Goal: Information Seeking & Learning: Learn about a topic

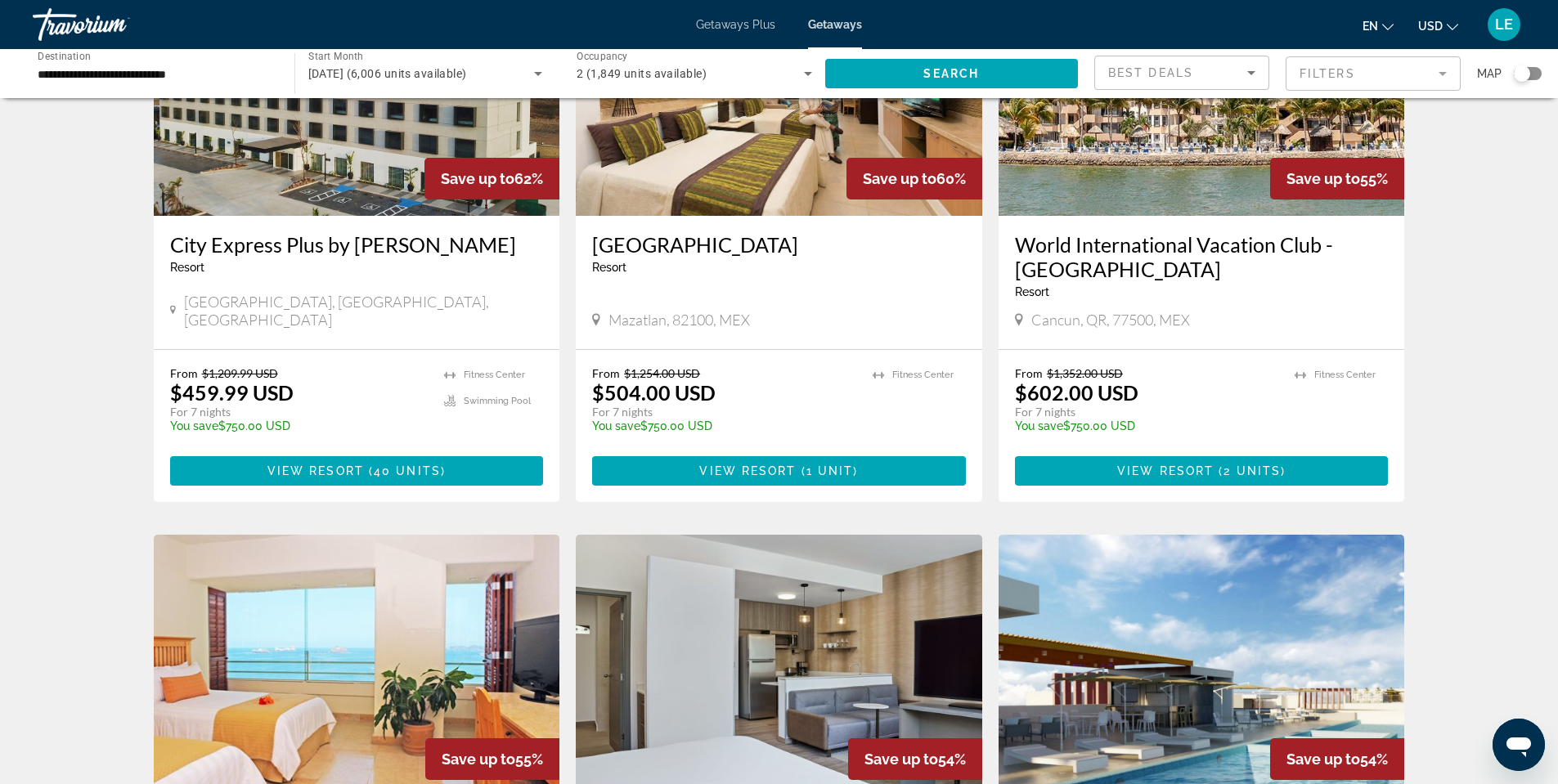
scroll to position [654, 0]
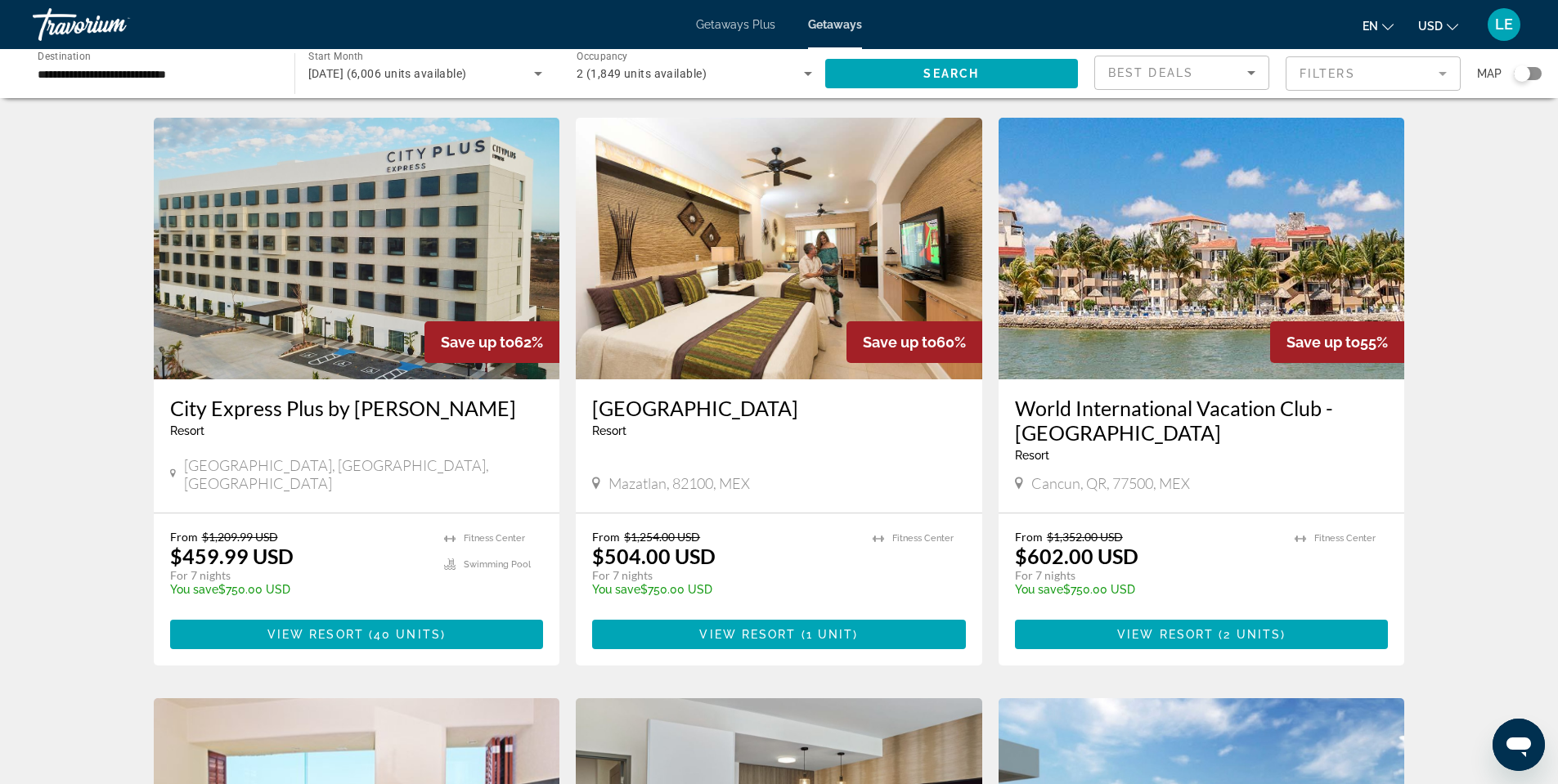
click at [1186, 396] on h3 "World International Vacation Club - [GEOGRAPHIC_DATA]" at bounding box center [1202, 420] width 374 height 49
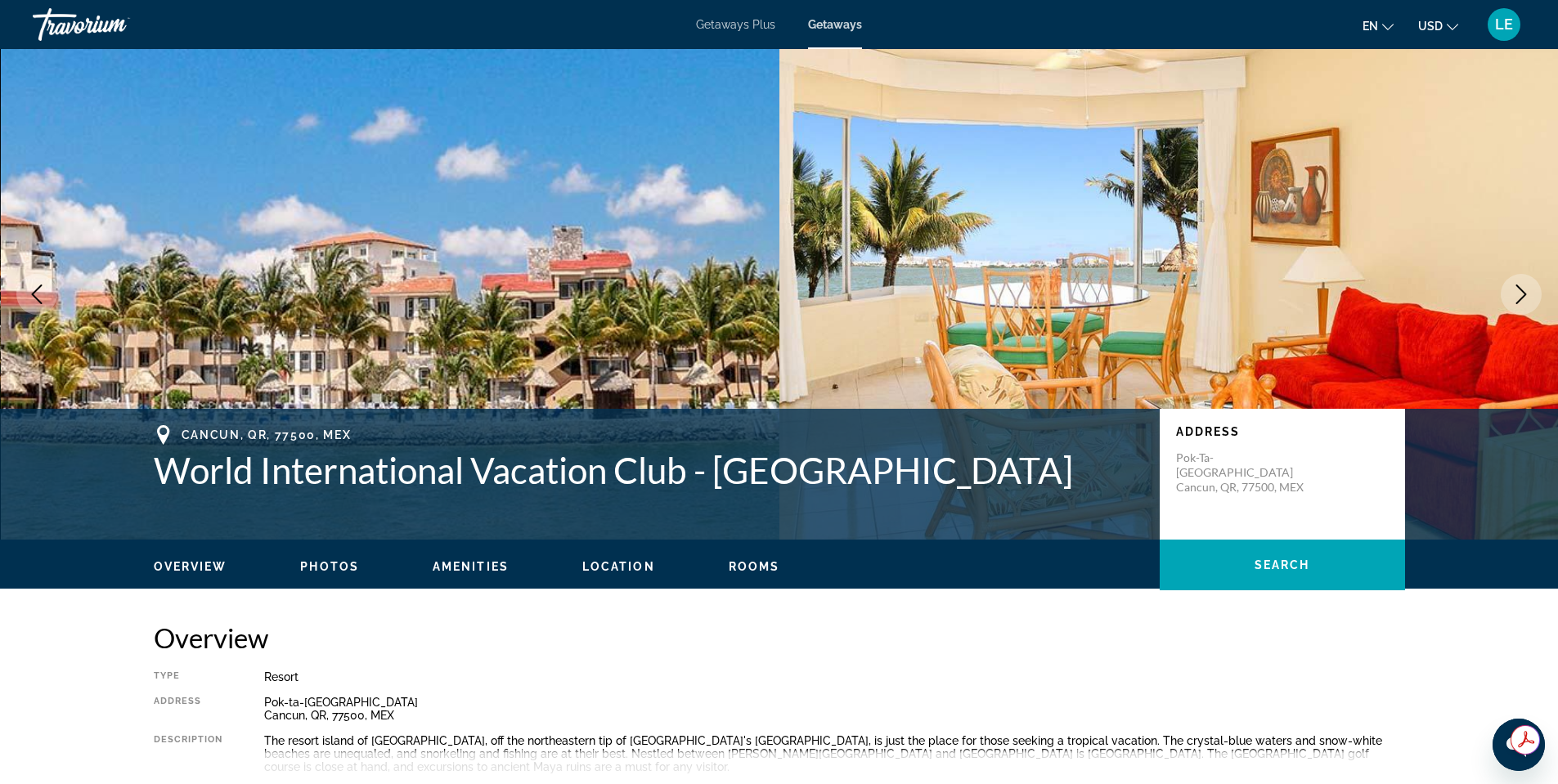
scroll to position [163, 0]
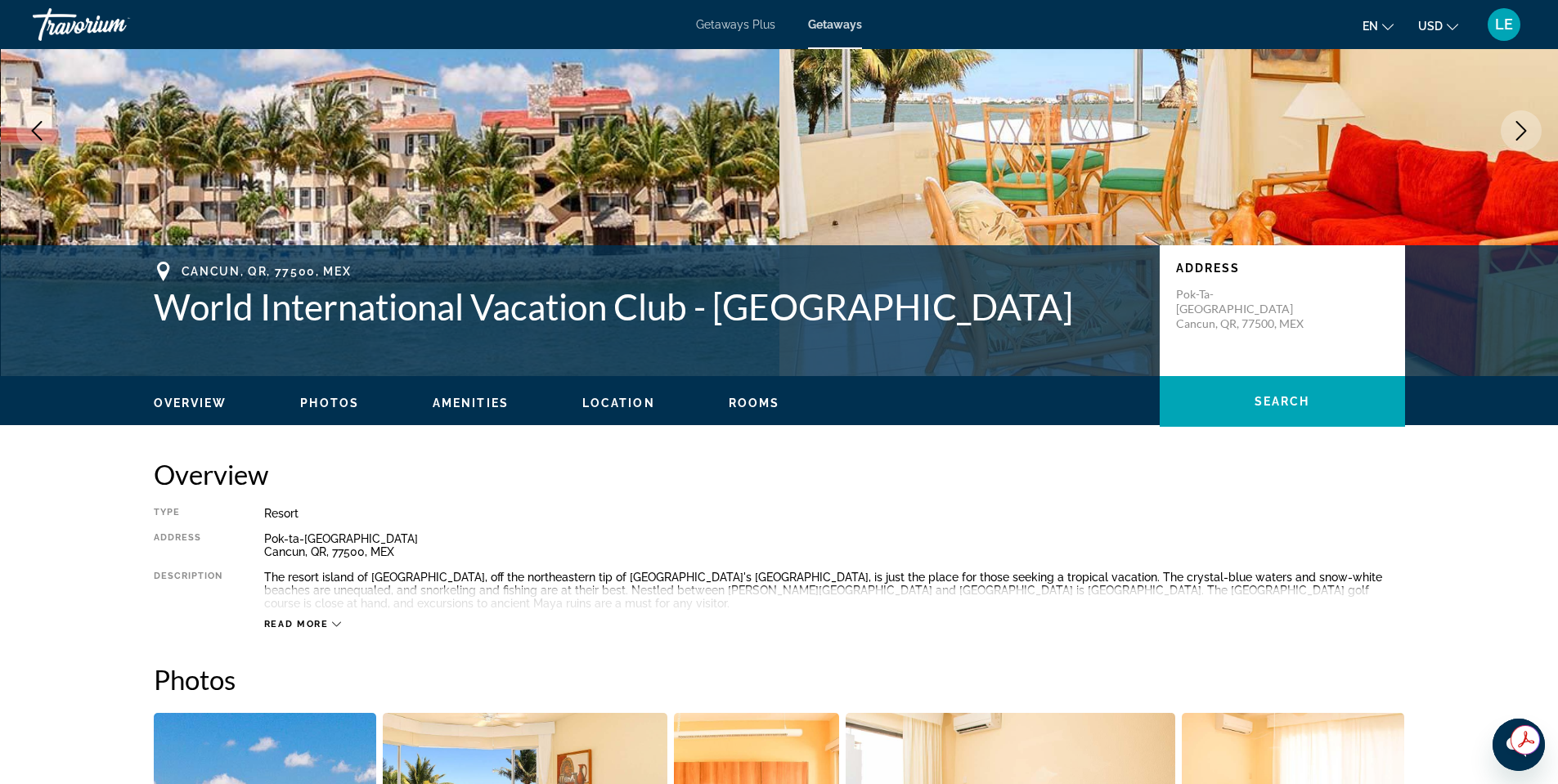
click at [293, 629] on span "Read more" at bounding box center [297, 624] width 65 height 11
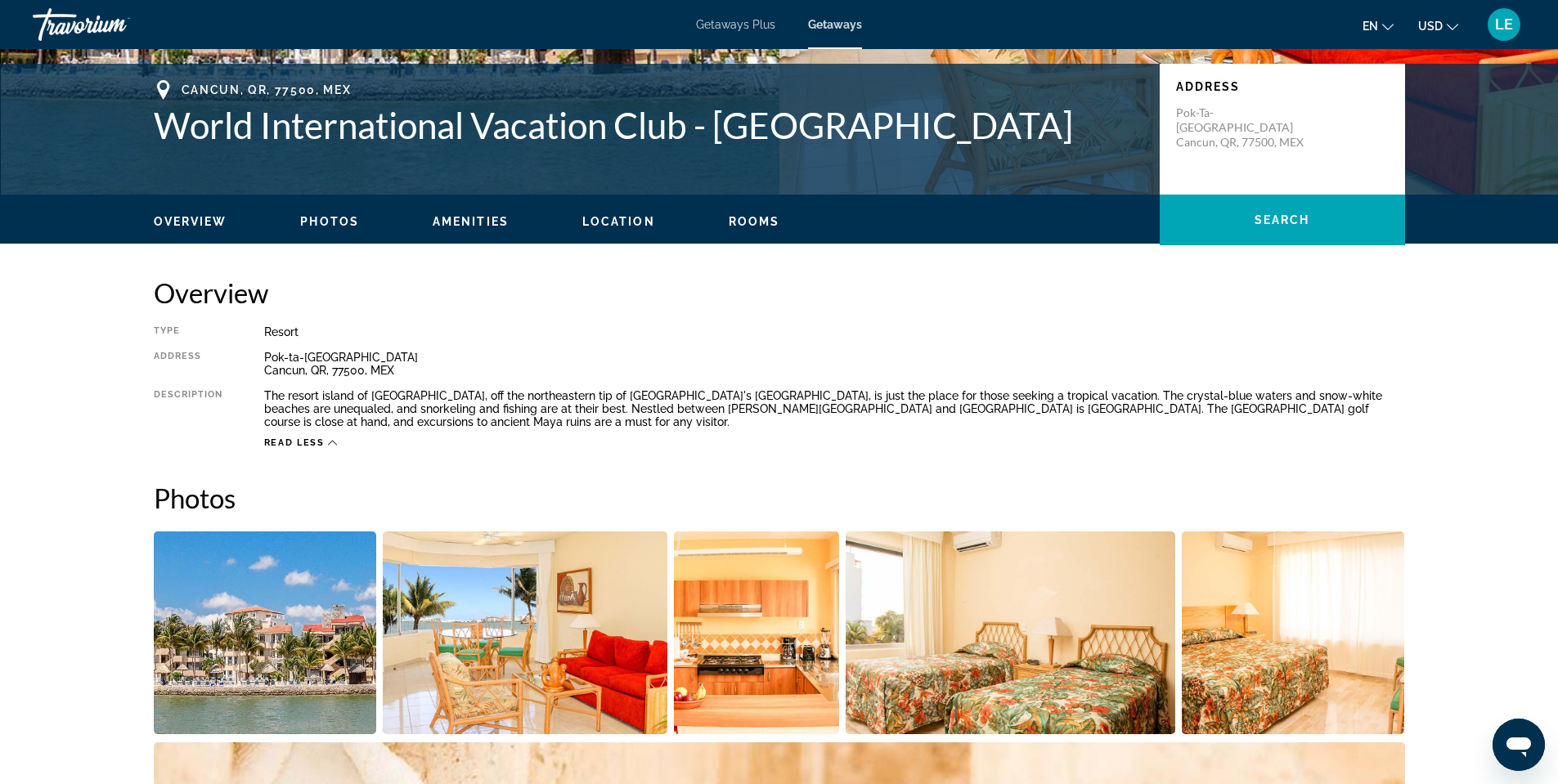
scroll to position [327, 0]
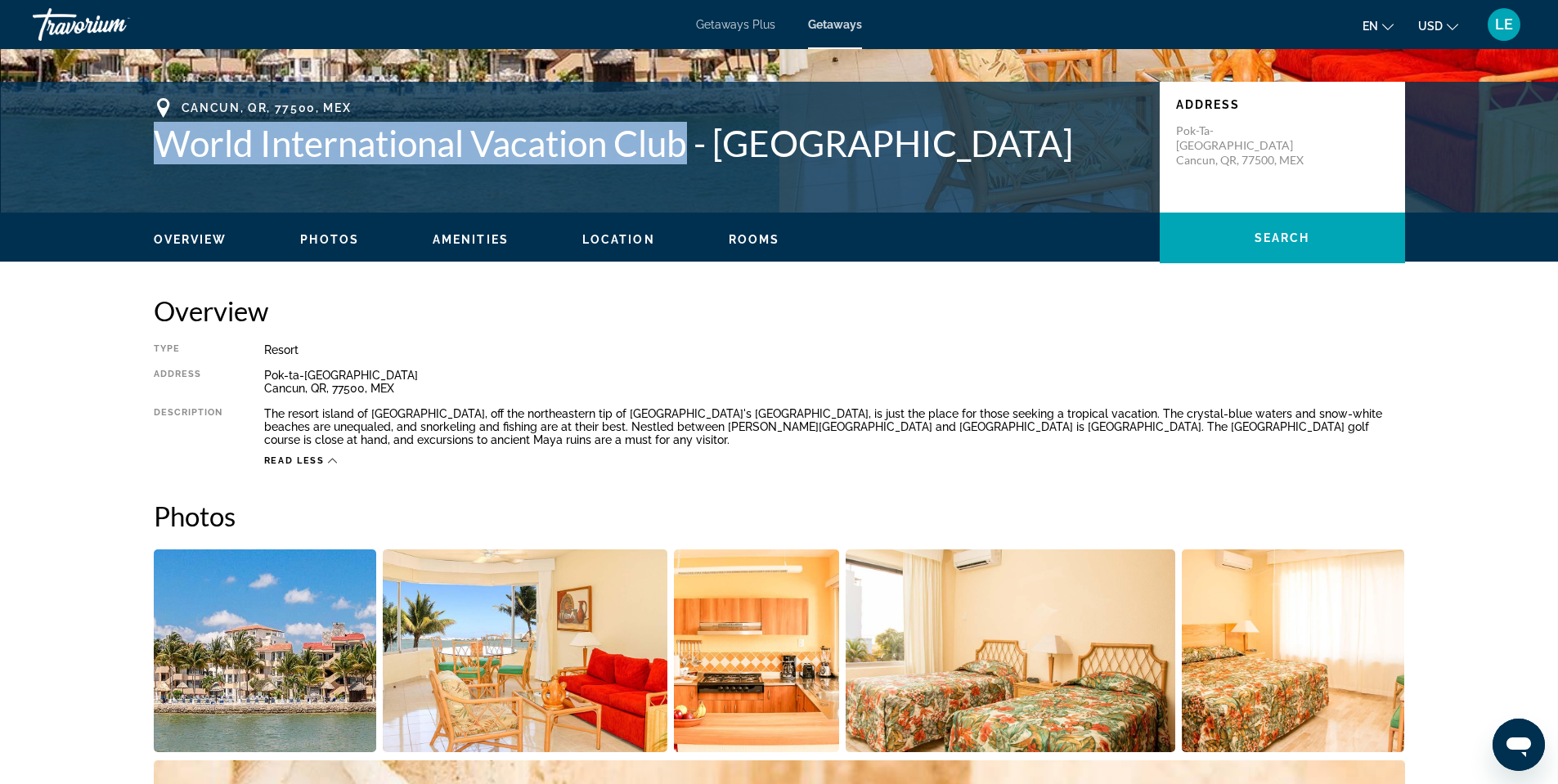
drag, startPoint x: 692, startPoint y: 147, endPoint x: 151, endPoint y: 145, distance: 541.0
click at [151, 145] on div "Cancun, QR, 77500, MEX World International Vacation Club - Coral Mar Address [G…" at bounding box center [780, 146] width 1317 height 98
copy h1 "World International Vacation Club"
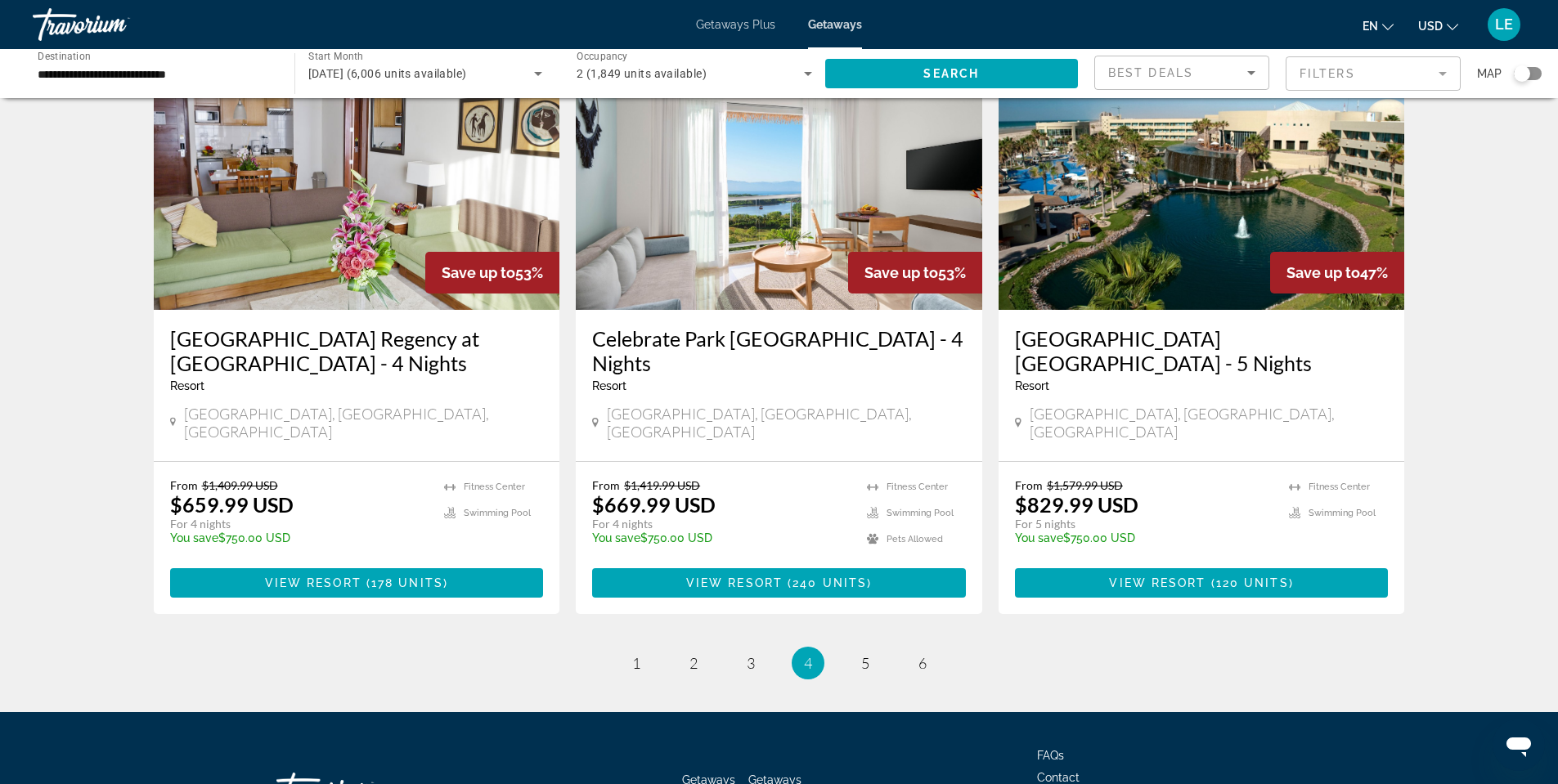
scroll to position [1959, 0]
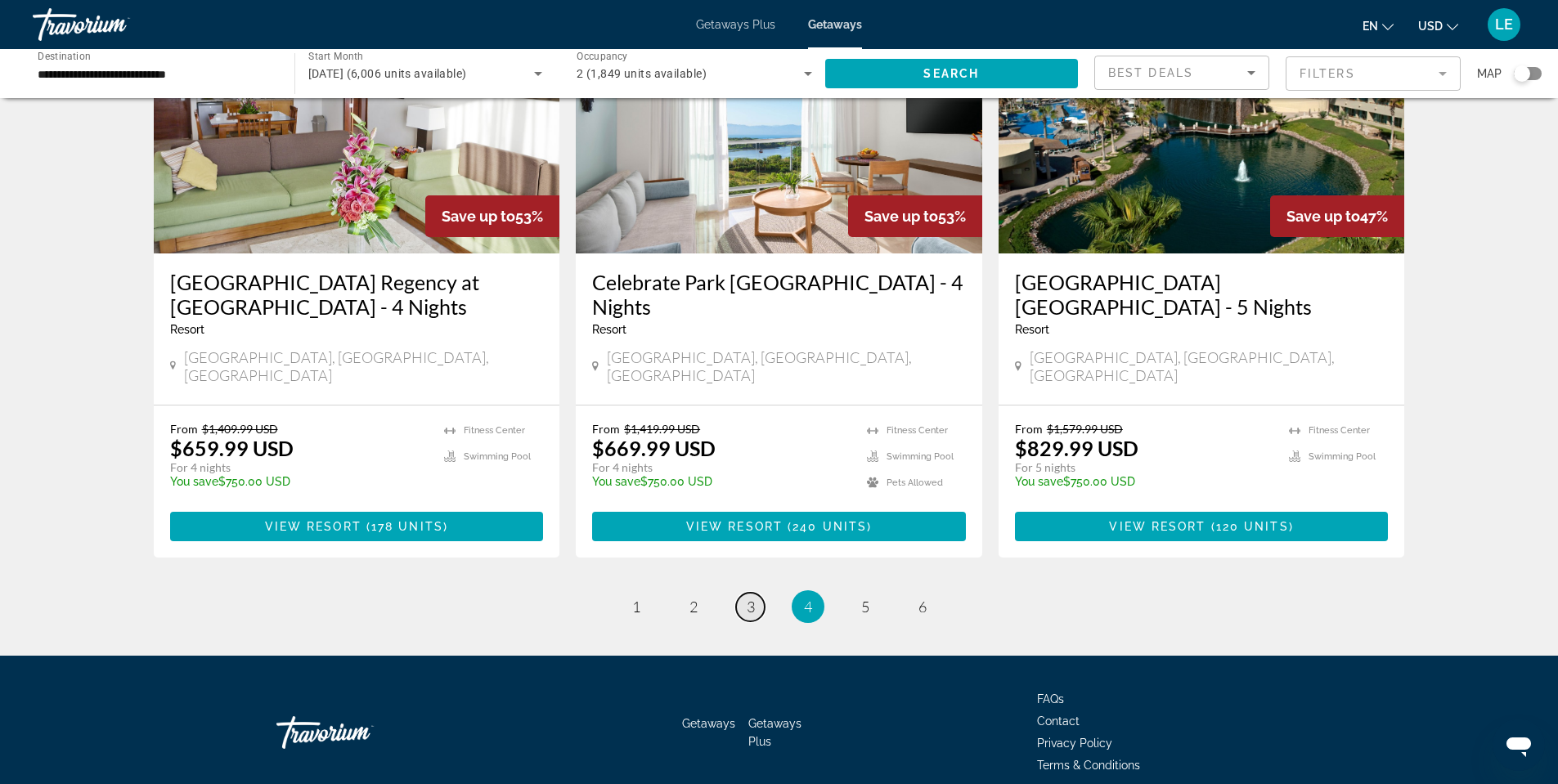
click at [750, 598] on span "3" at bounding box center [750, 607] width 8 height 18
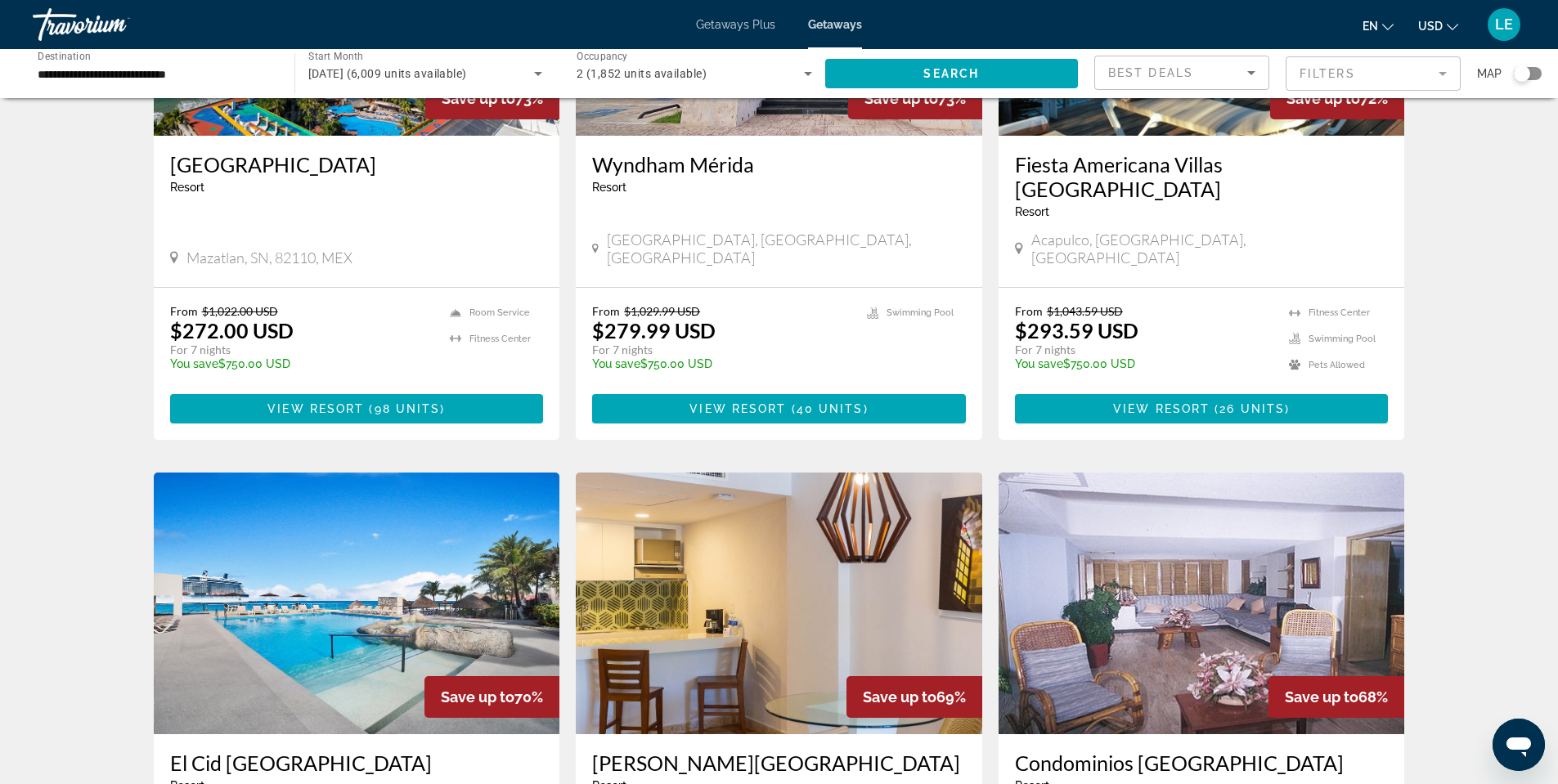
scroll to position [1799, 0]
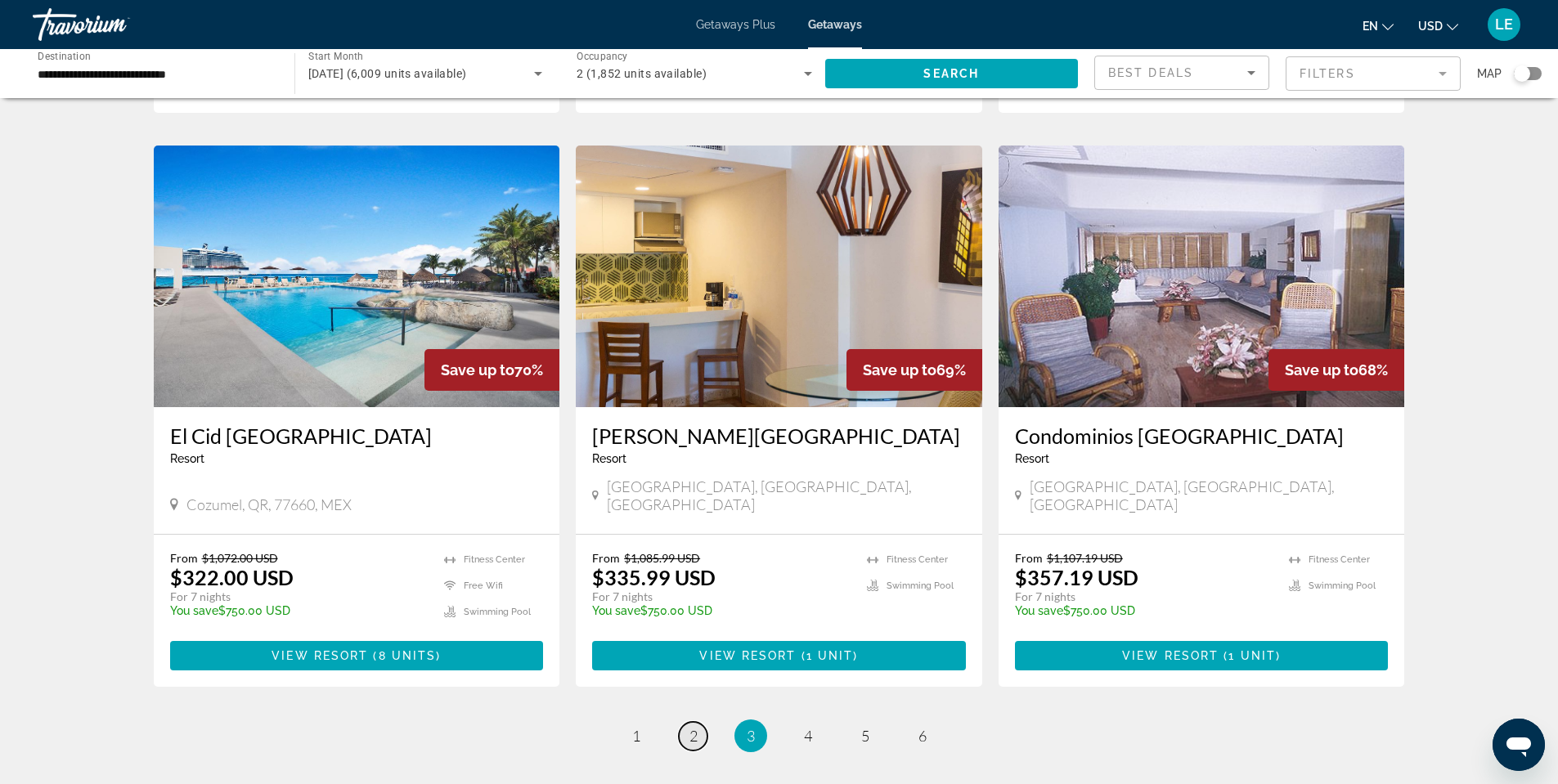
click at [690, 727] on span "2" at bounding box center [694, 736] width 8 height 18
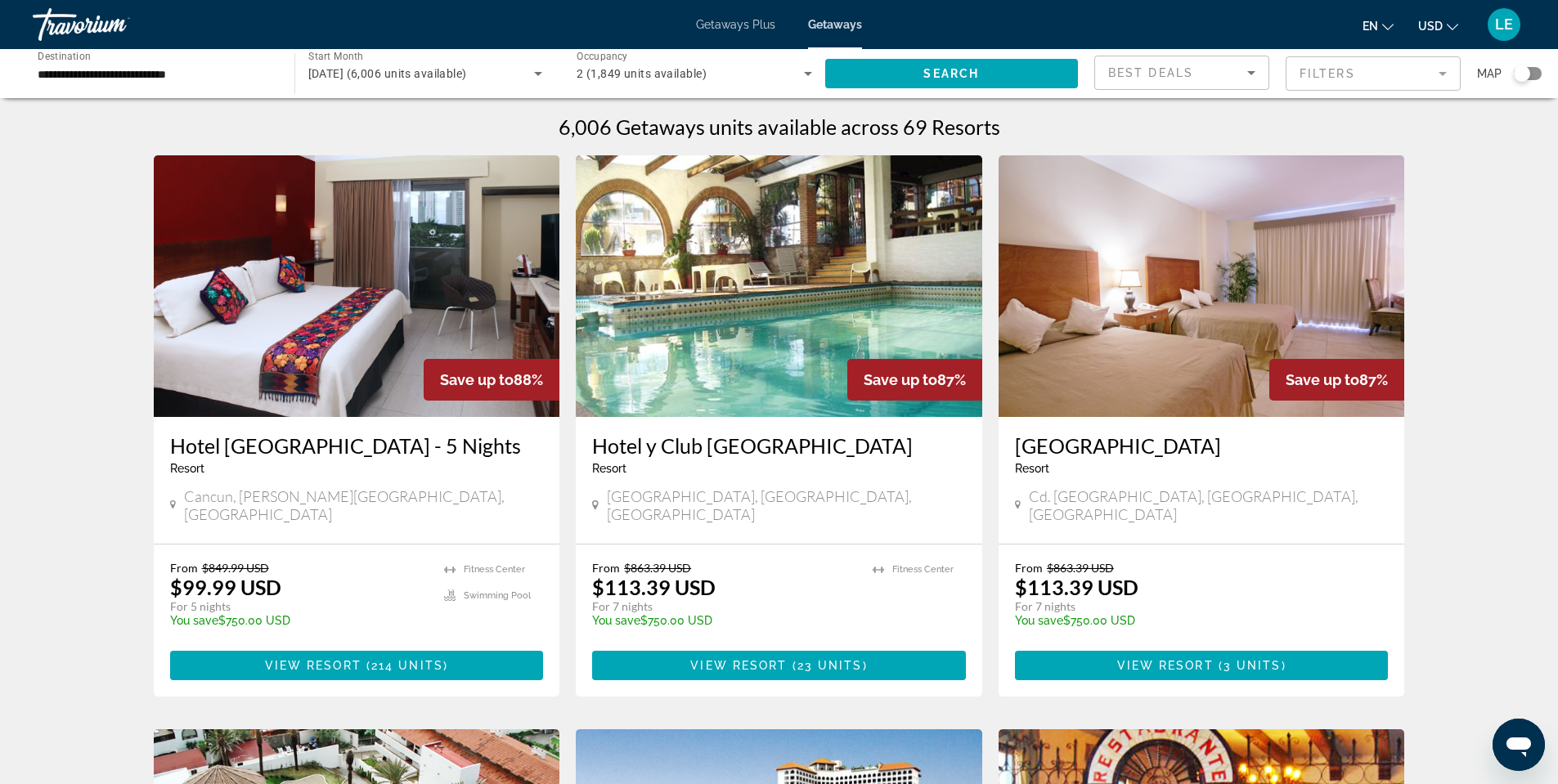
click at [358, 368] on img "Main content" at bounding box center [357, 286] width 407 height 261
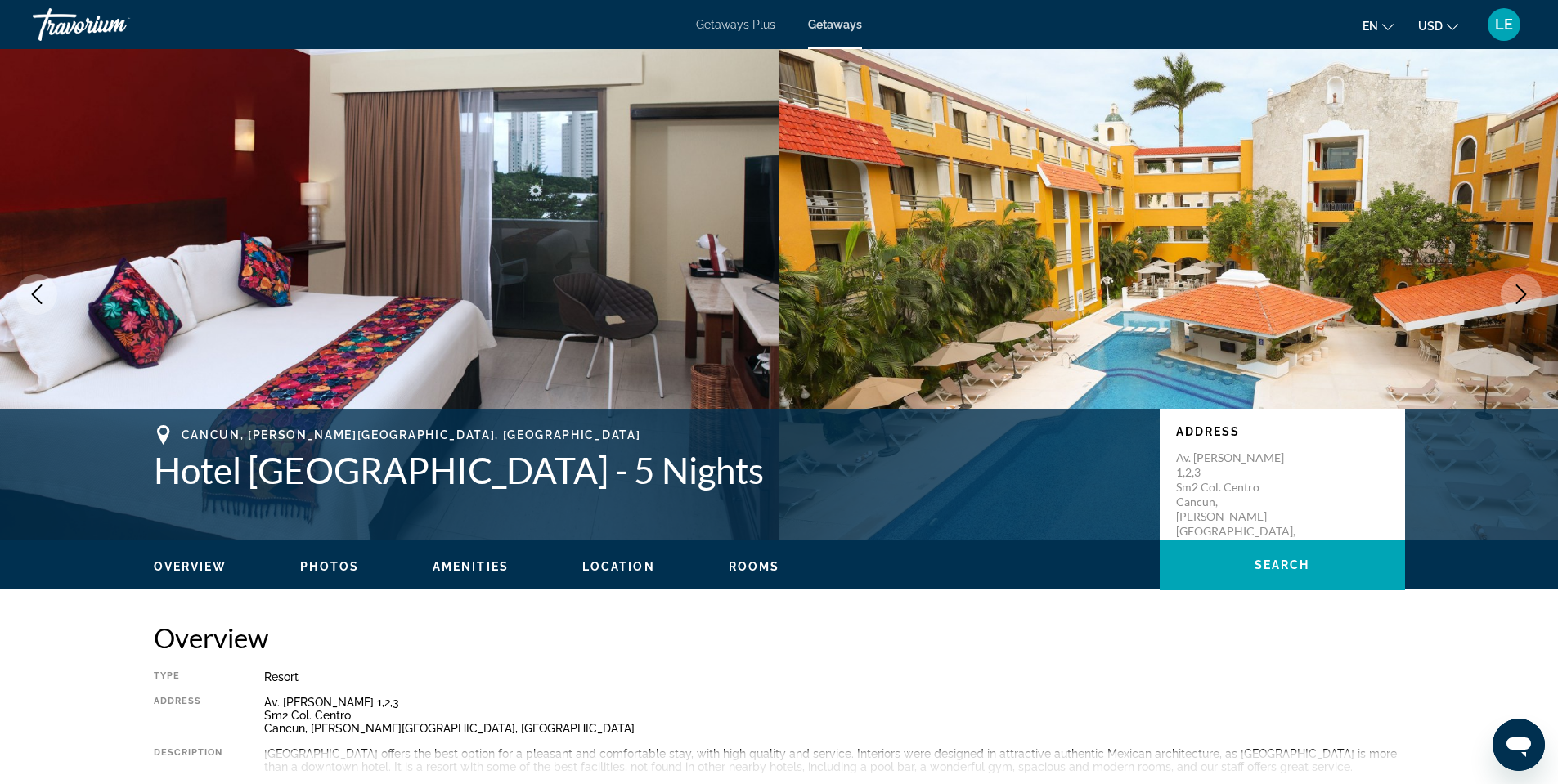
click at [336, 568] on span "Photos" at bounding box center [330, 567] width 59 height 13
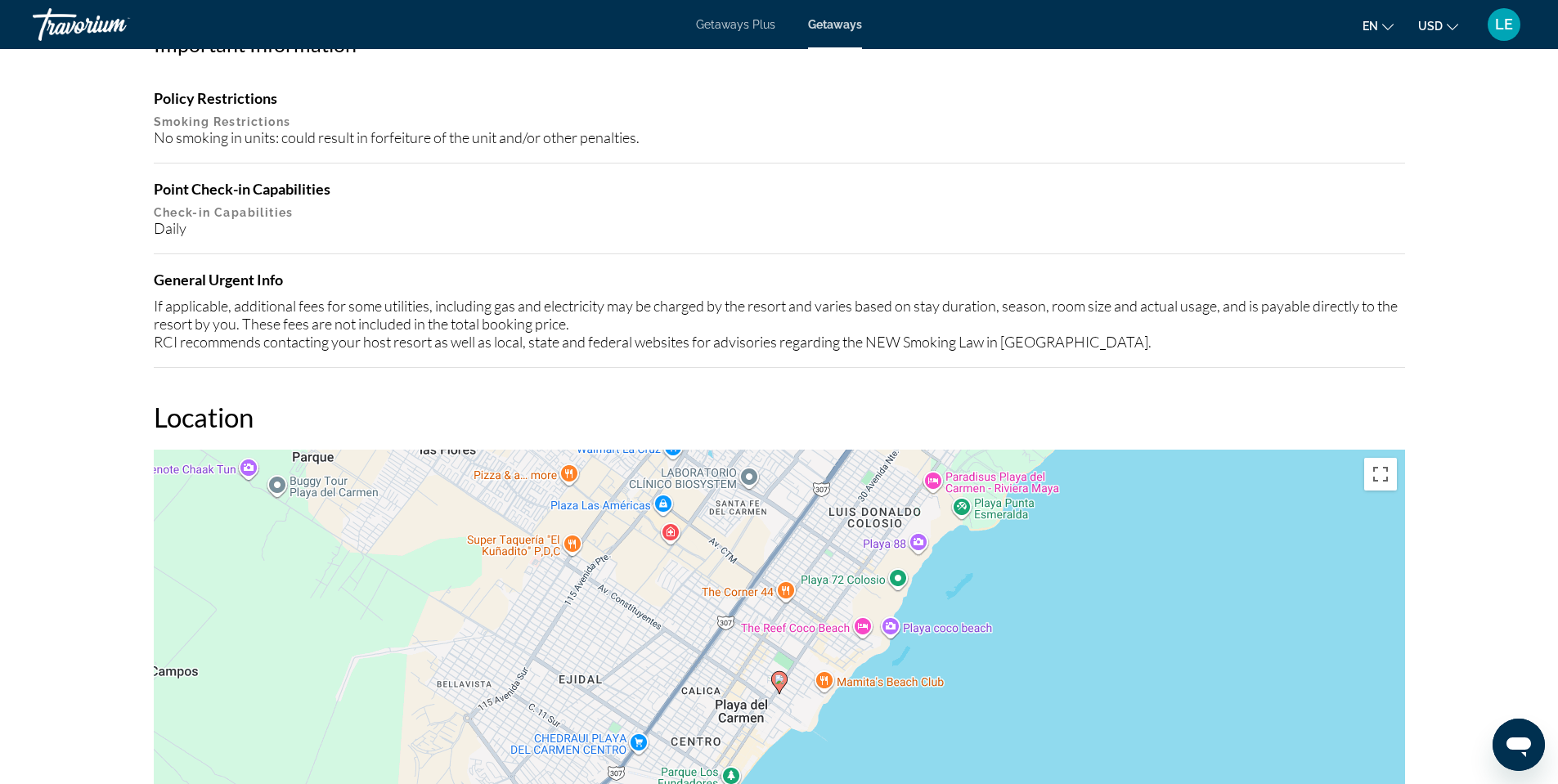
scroll to position [1886, 0]
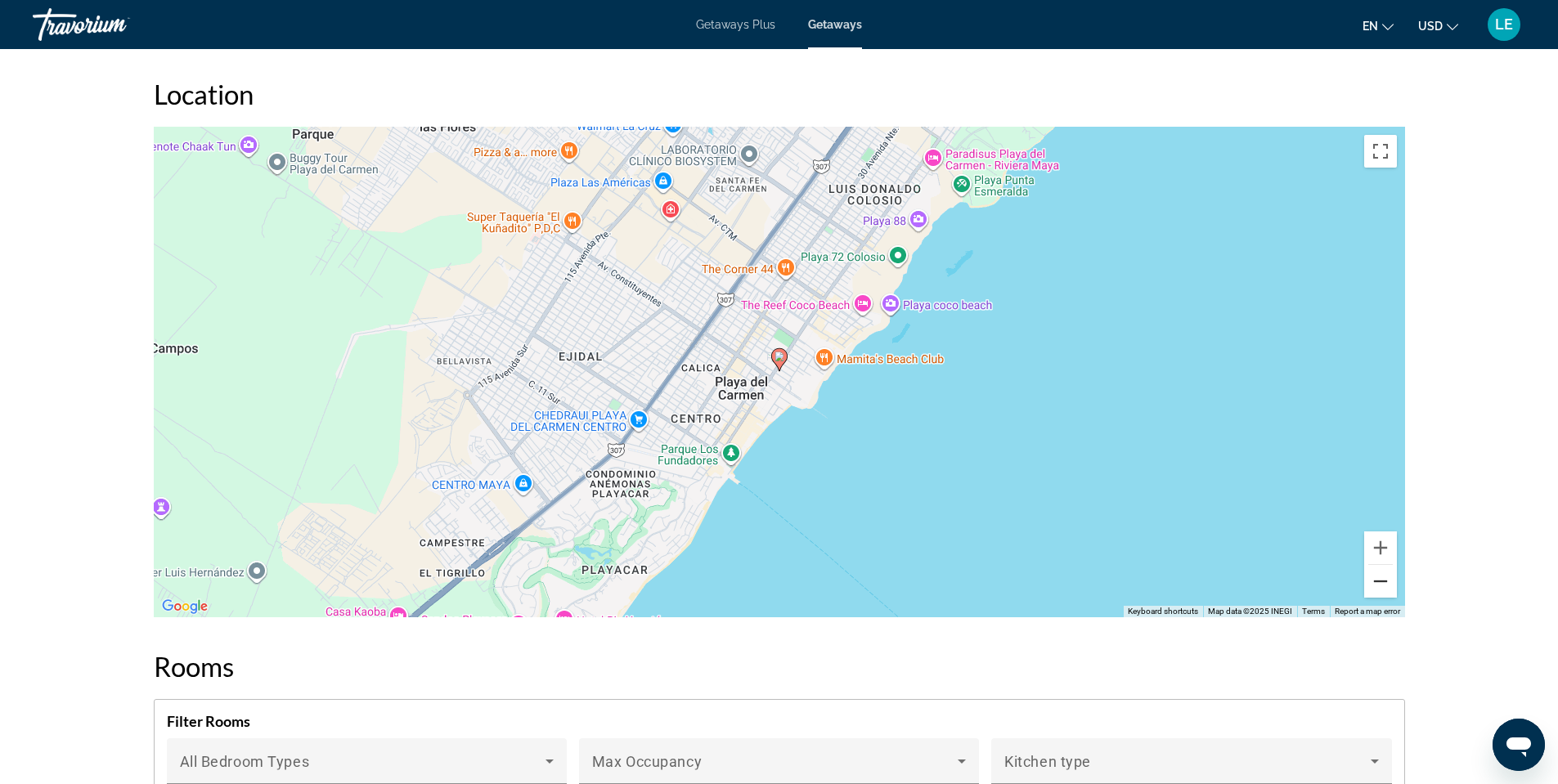
click at [1384, 586] on button "Zoom out" at bounding box center [1381, 581] width 32 height 32
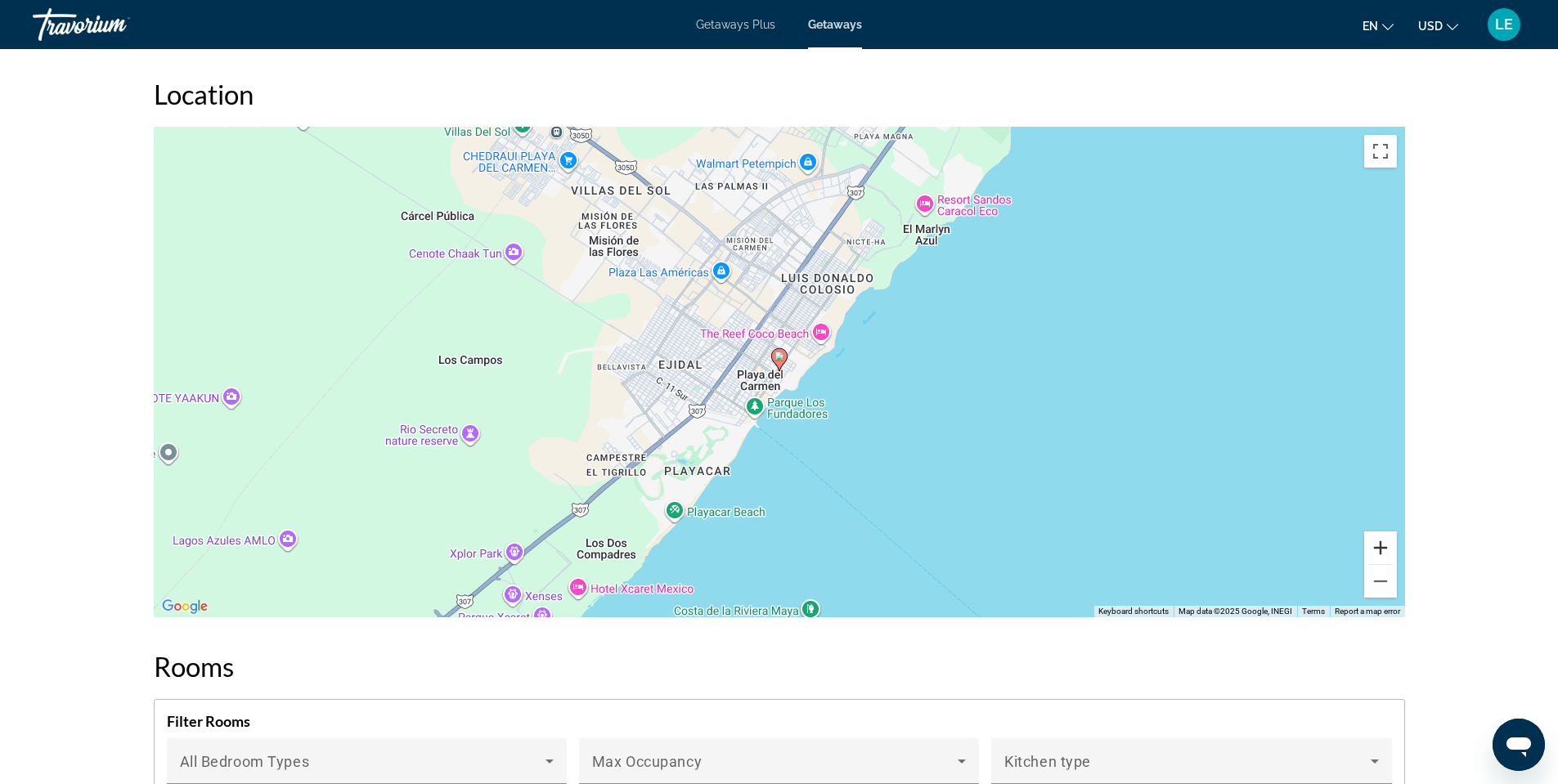
click at [1383, 564] on button "Zoom in" at bounding box center [1381, 548] width 32 height 32
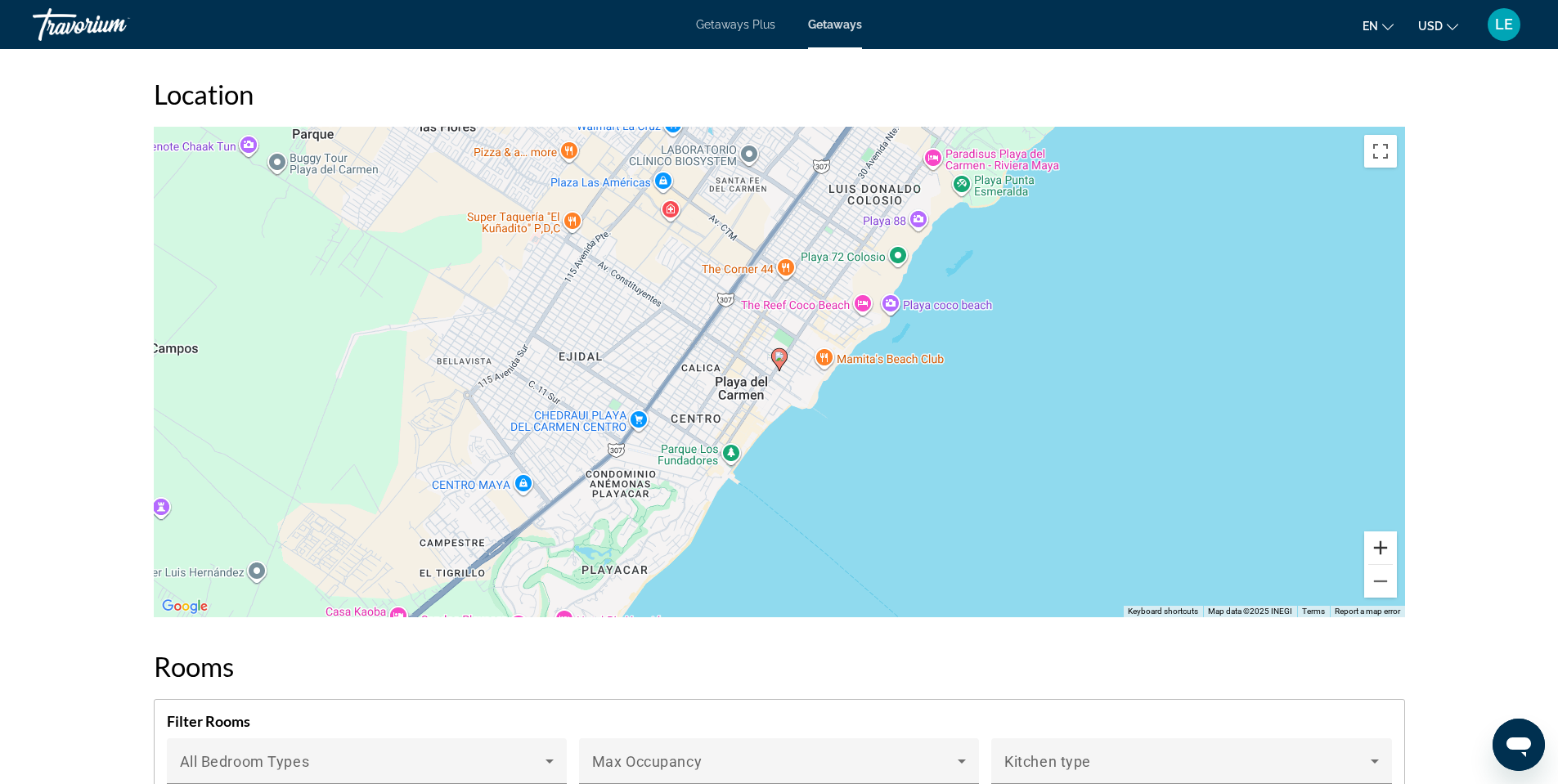
click at [1380, 563] on button "Zoom in" at bounding box center [1381, 548] width 32 height 32
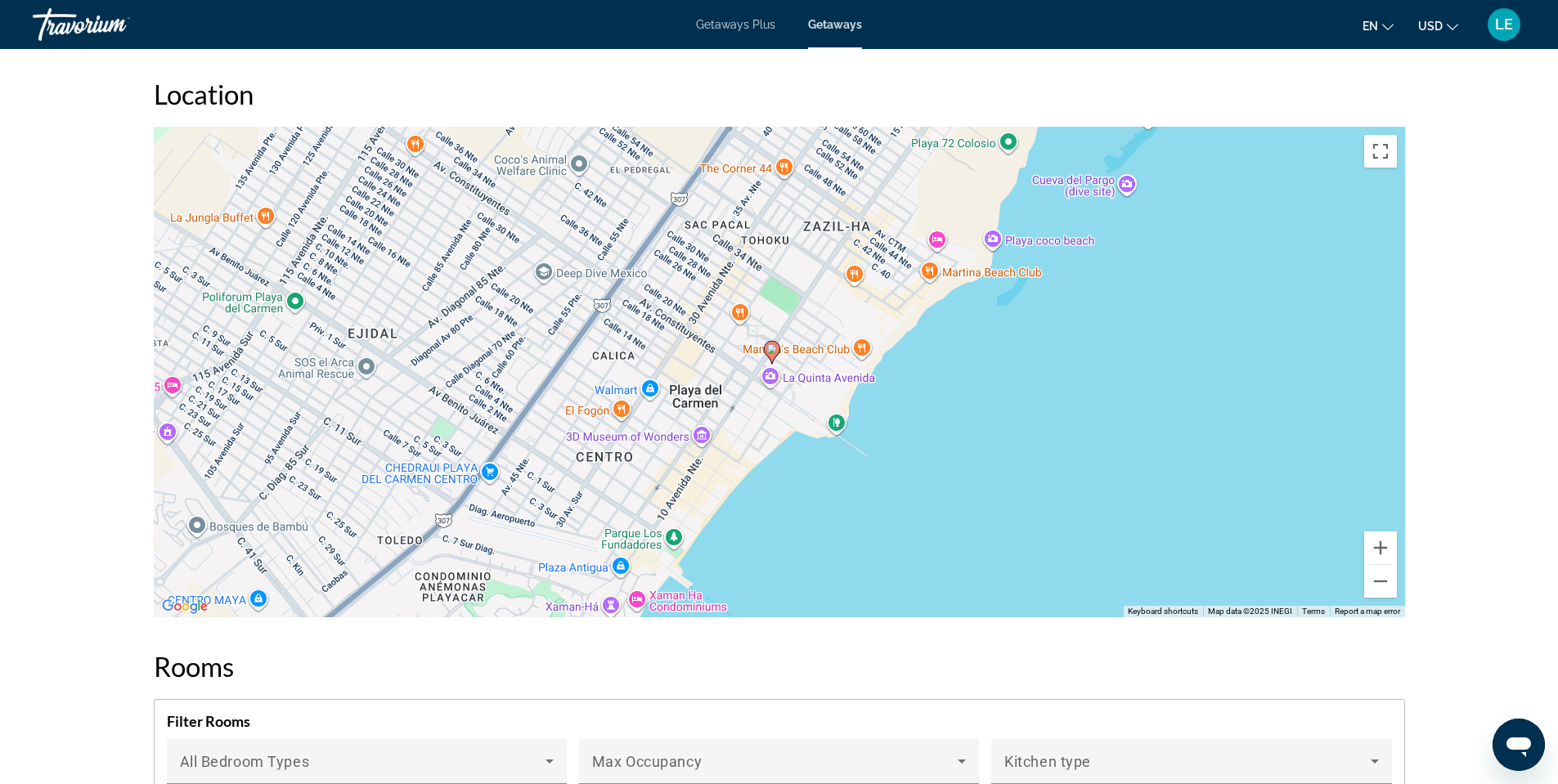
drag, startPoint x: 1189, startPoint y: 386, endPoint x: 1179, endPoint y: 395, distance: 13.5
click at [1179, 395] on div "To activate drag with keyboard, press Alt + Enter. Once in keyboard drag state,…" at bounding box center [779, 372] width 1252 height 490
click at [1385, 591] on button "Zoom out" at bounding box center [1381, 581] width 32 height 32
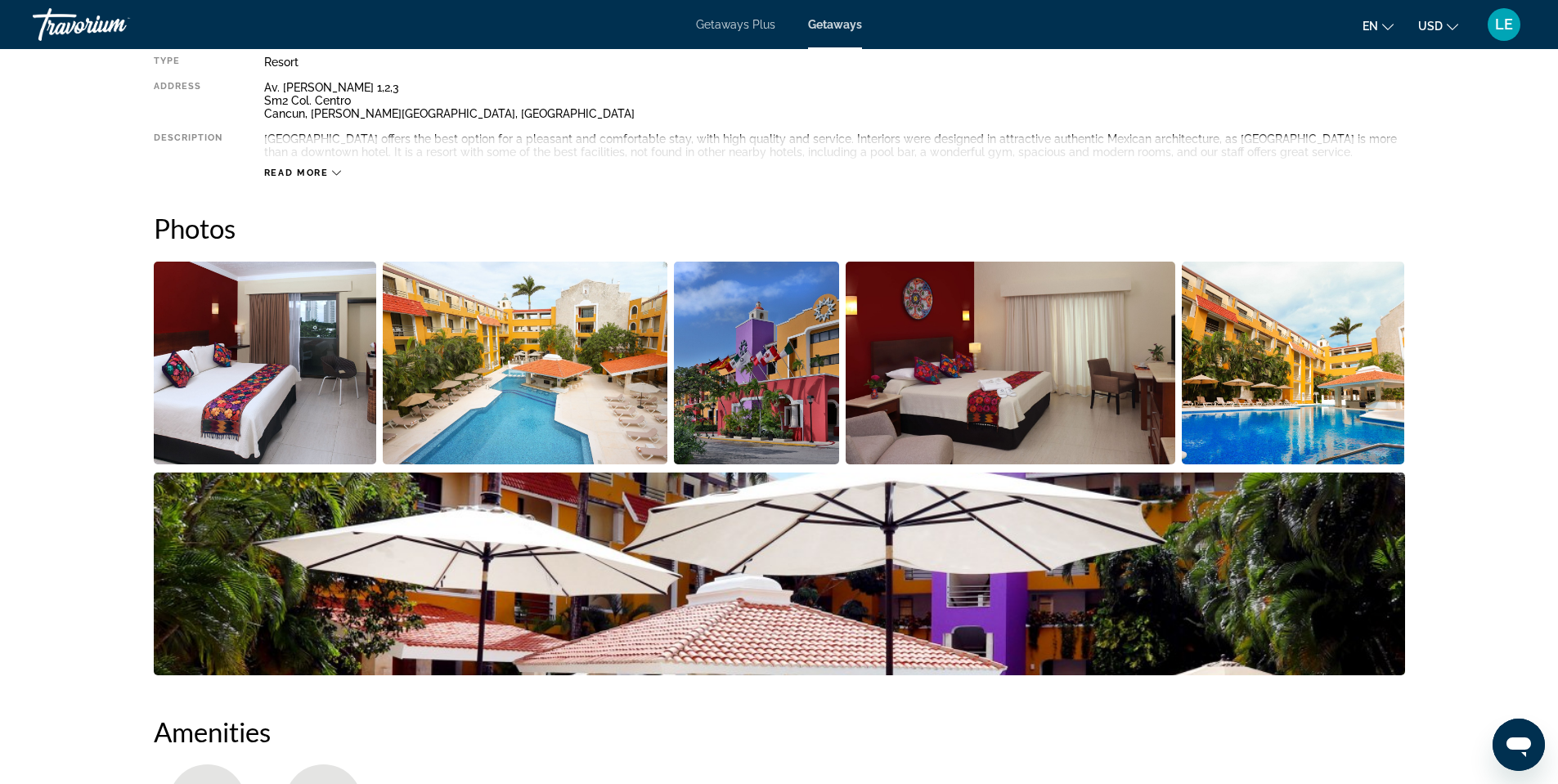
scroll to position [415, 0]
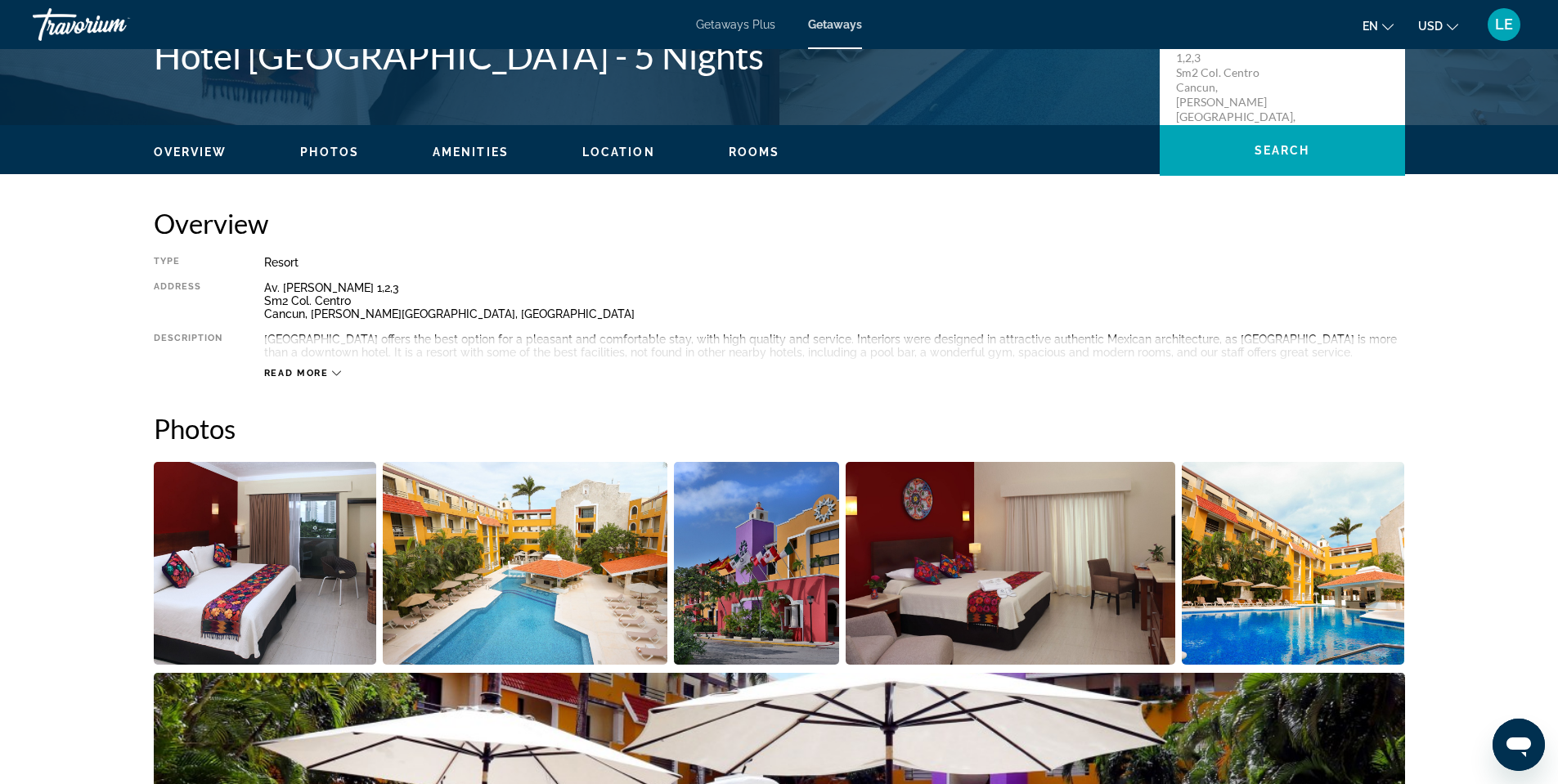
click at [297, 379] on span "Read more" at bounding box center [297, 374] width 65 height 11
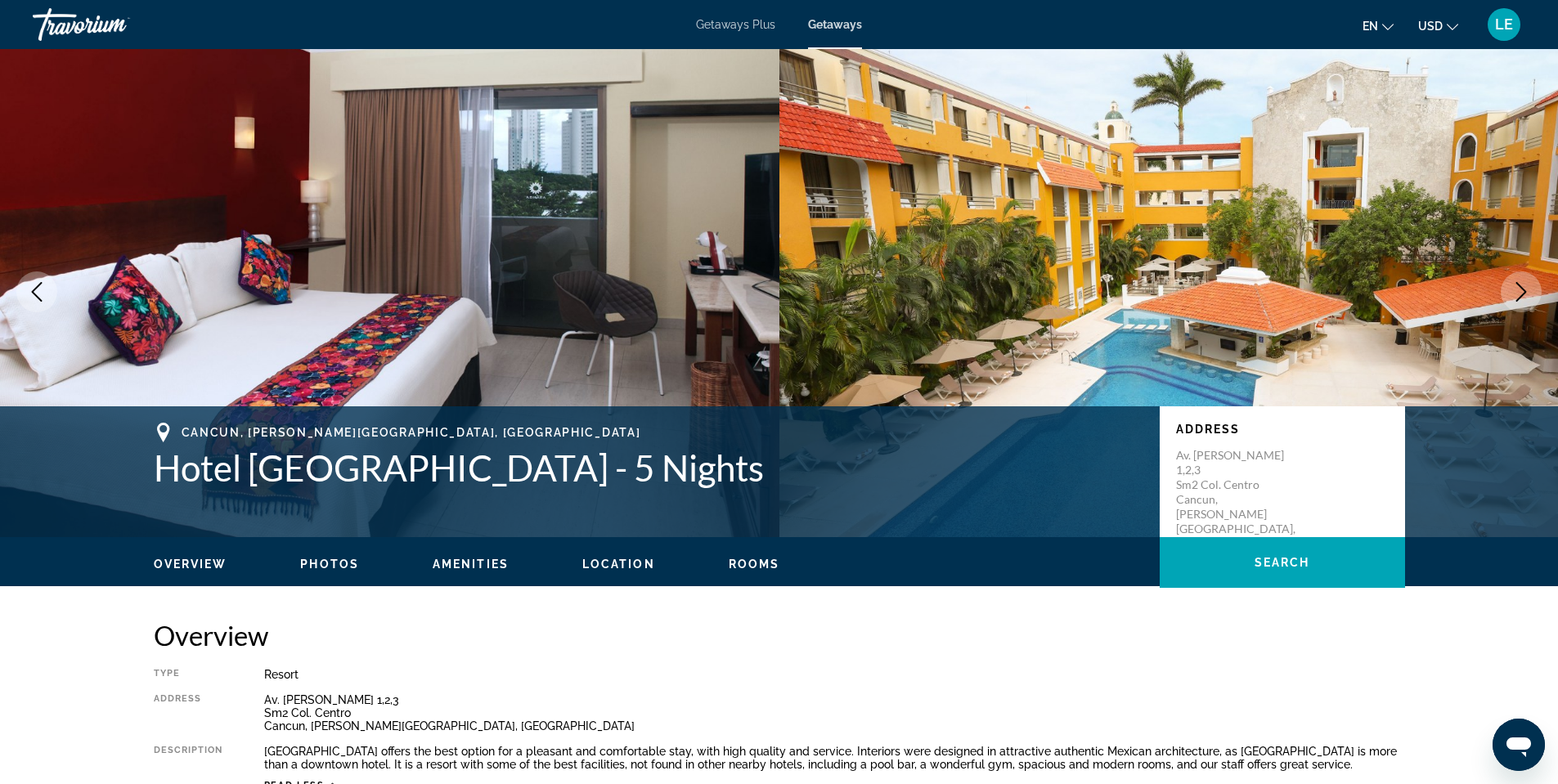
scroll to position [0, 0]
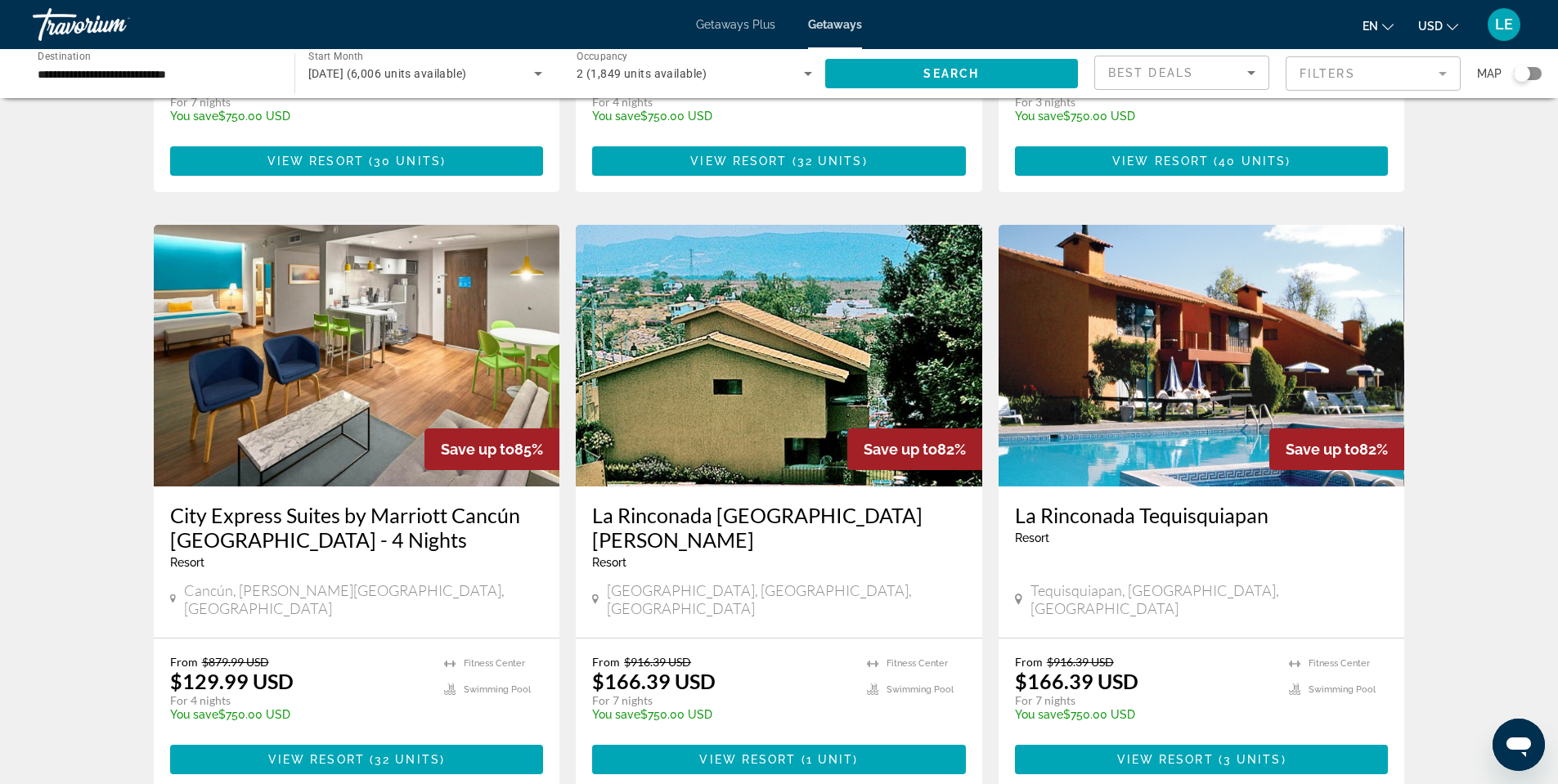
scroll to position [1799, 0]
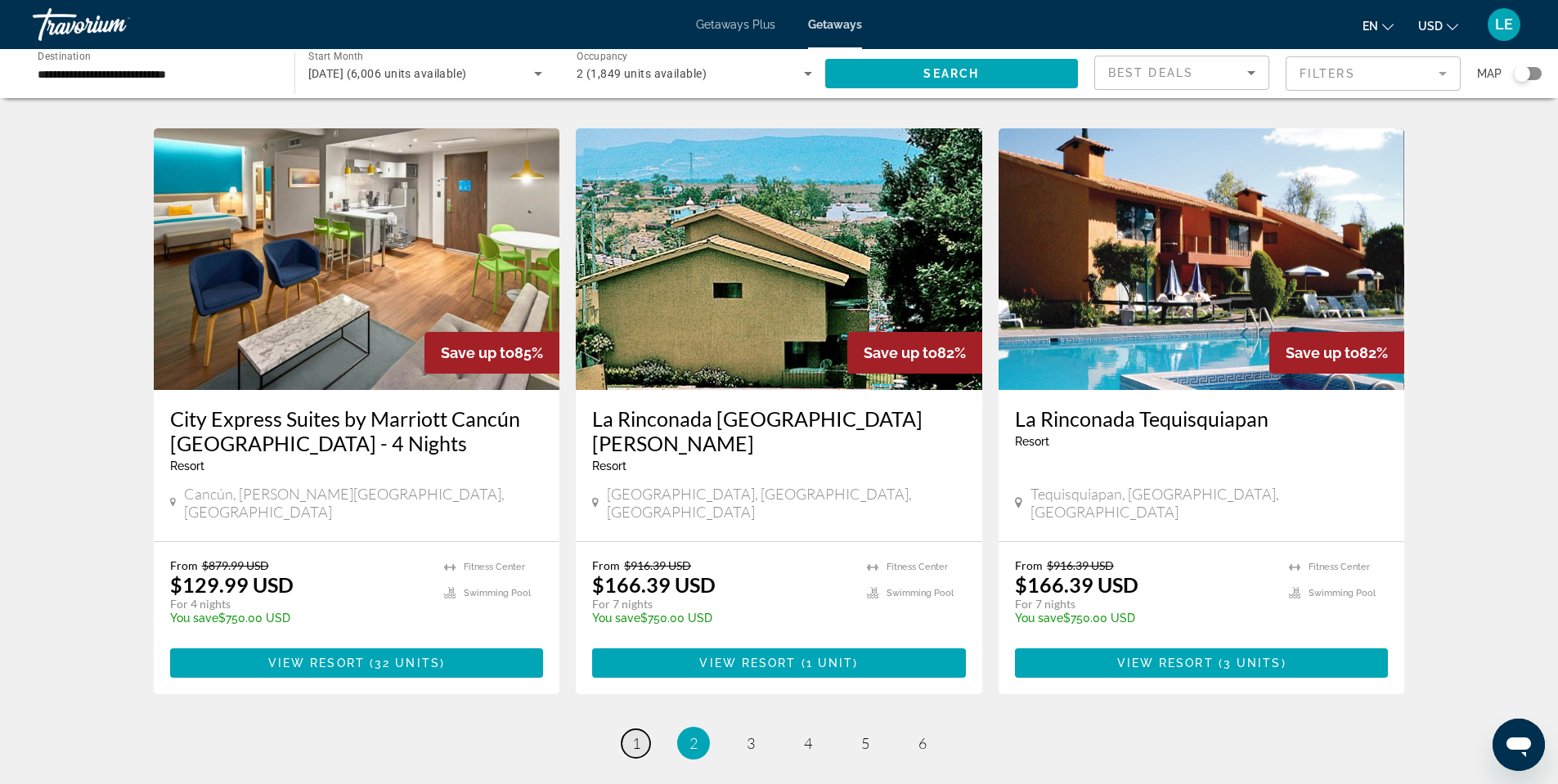
click at [635, 735] on span "1" at bounding box center [636, 744] width 8 height 18
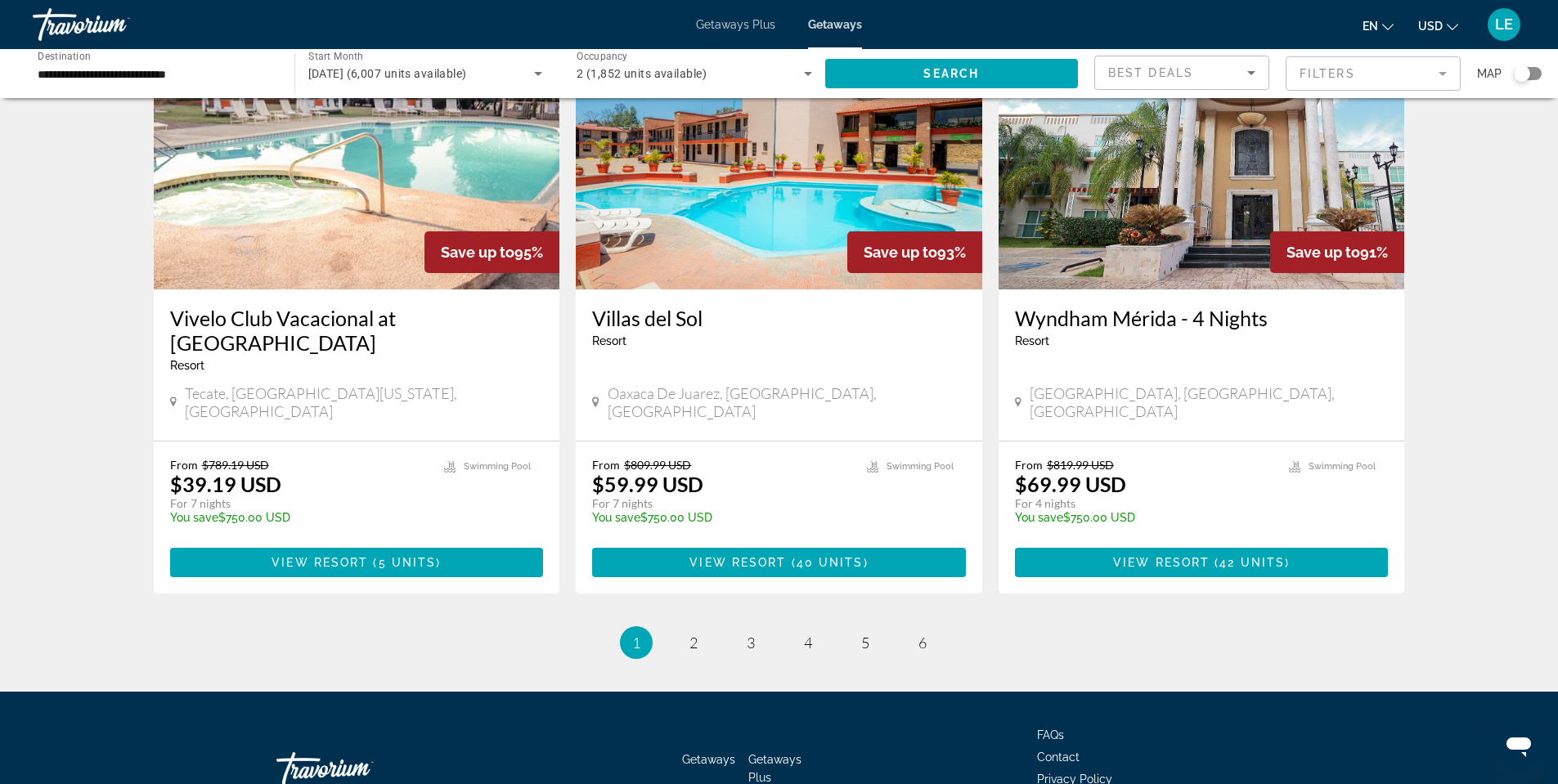
scroll to position [1886, 0]
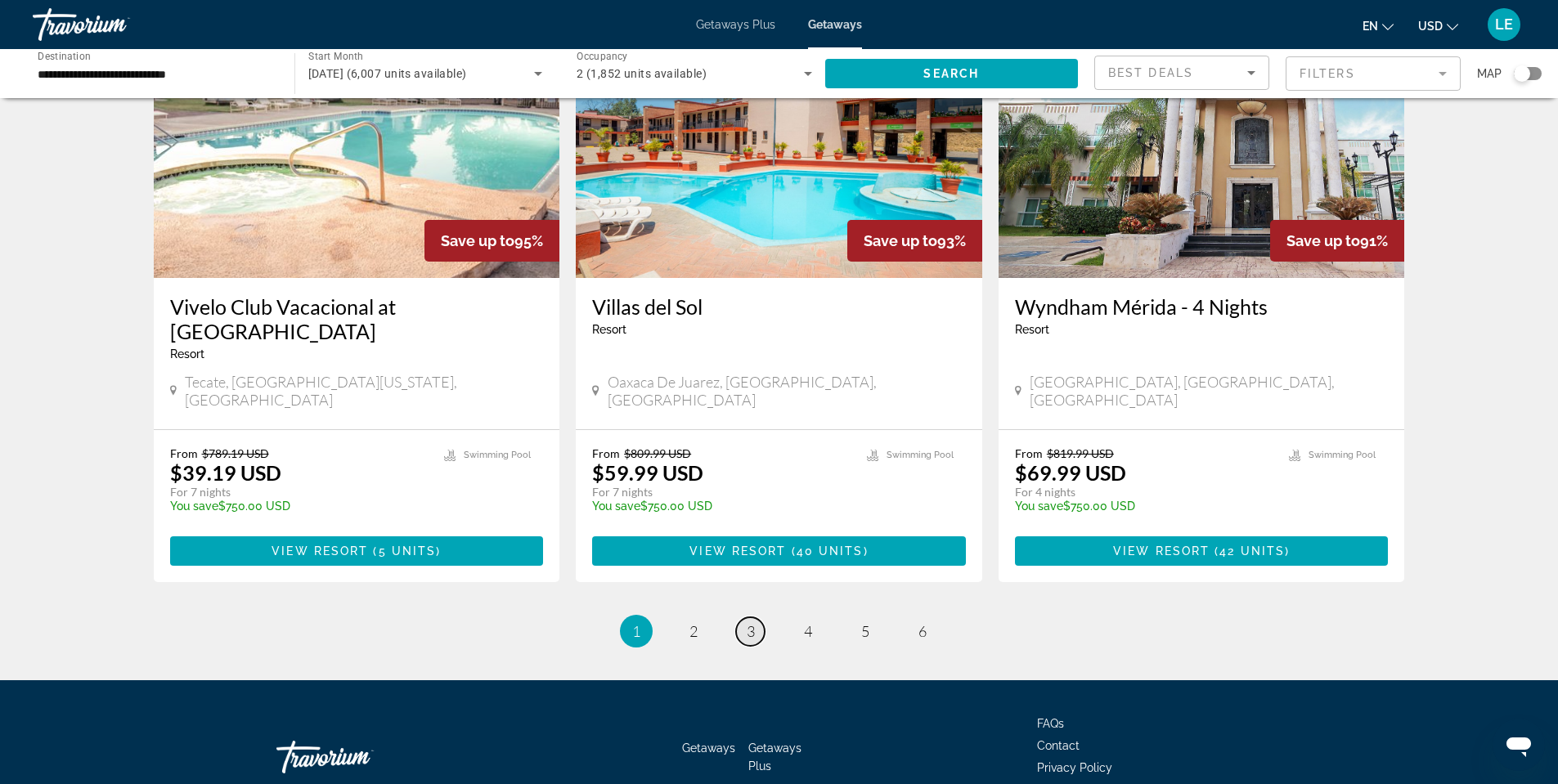
click at [747, 622] on span "3" at bounding box center [750, 631] width 8 height 18
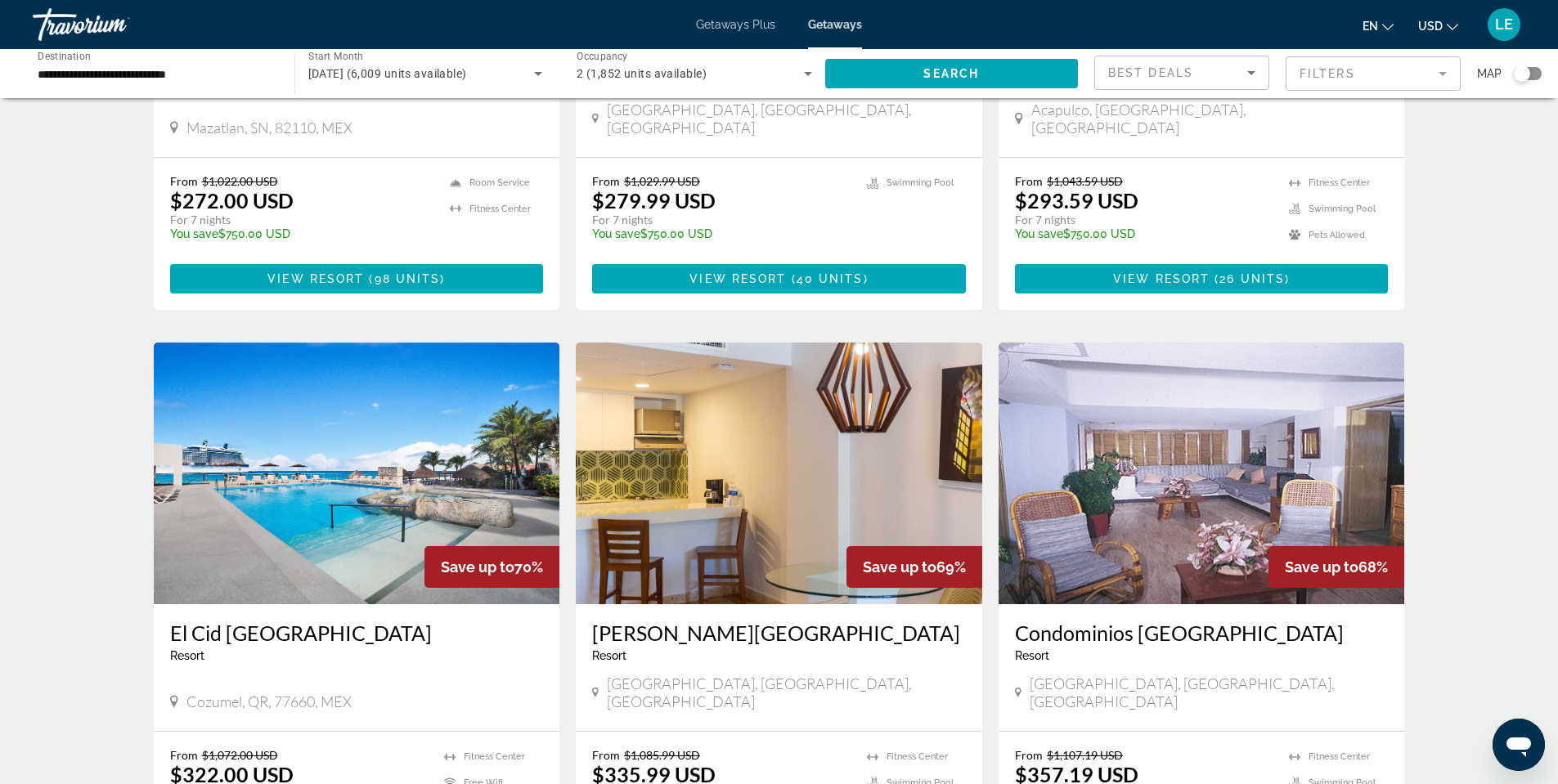
scroll to position [1799, 0]
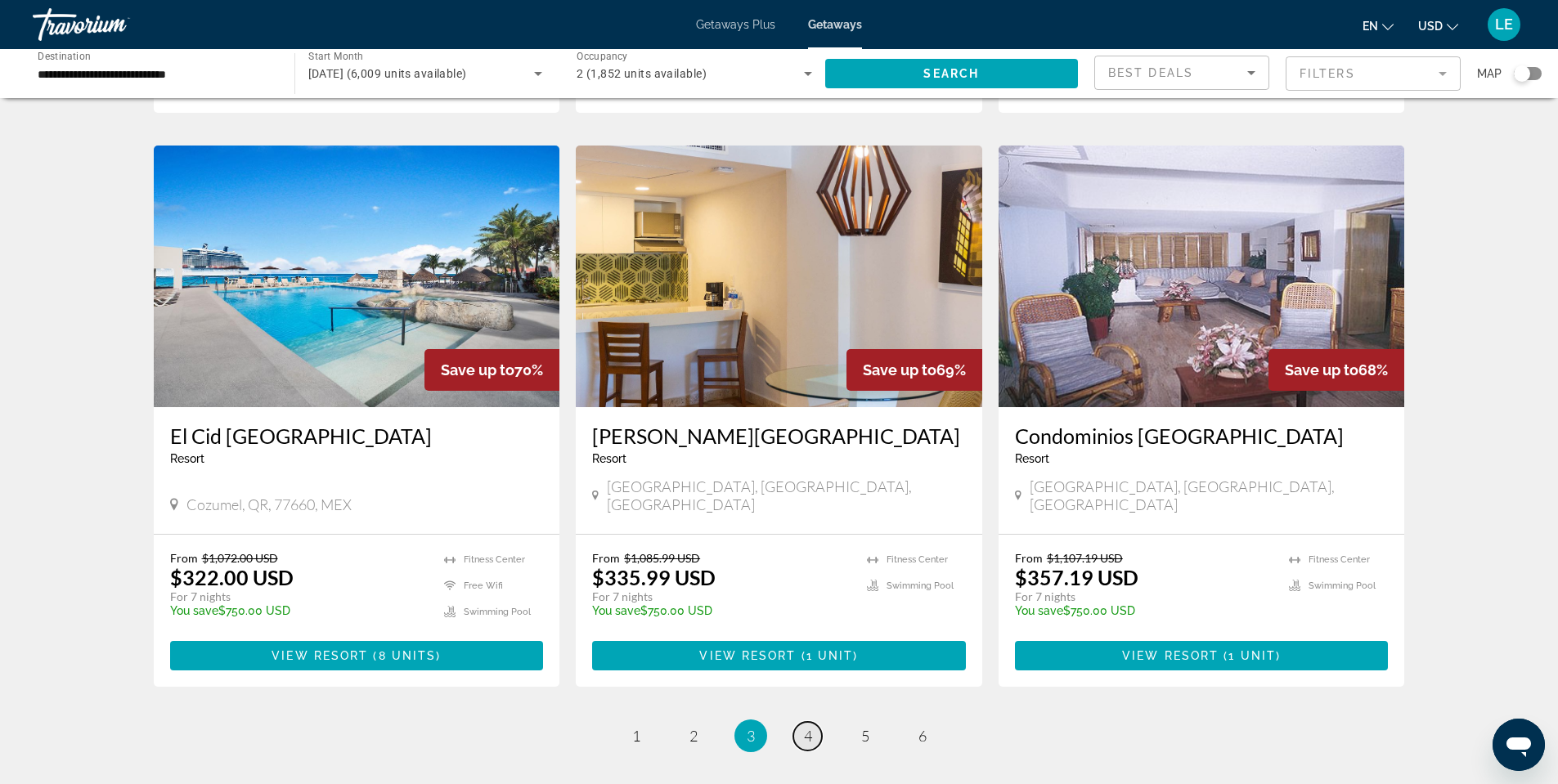
click at [808, 727] on span "4" at bounding box center [808, 736] width 8 height 18
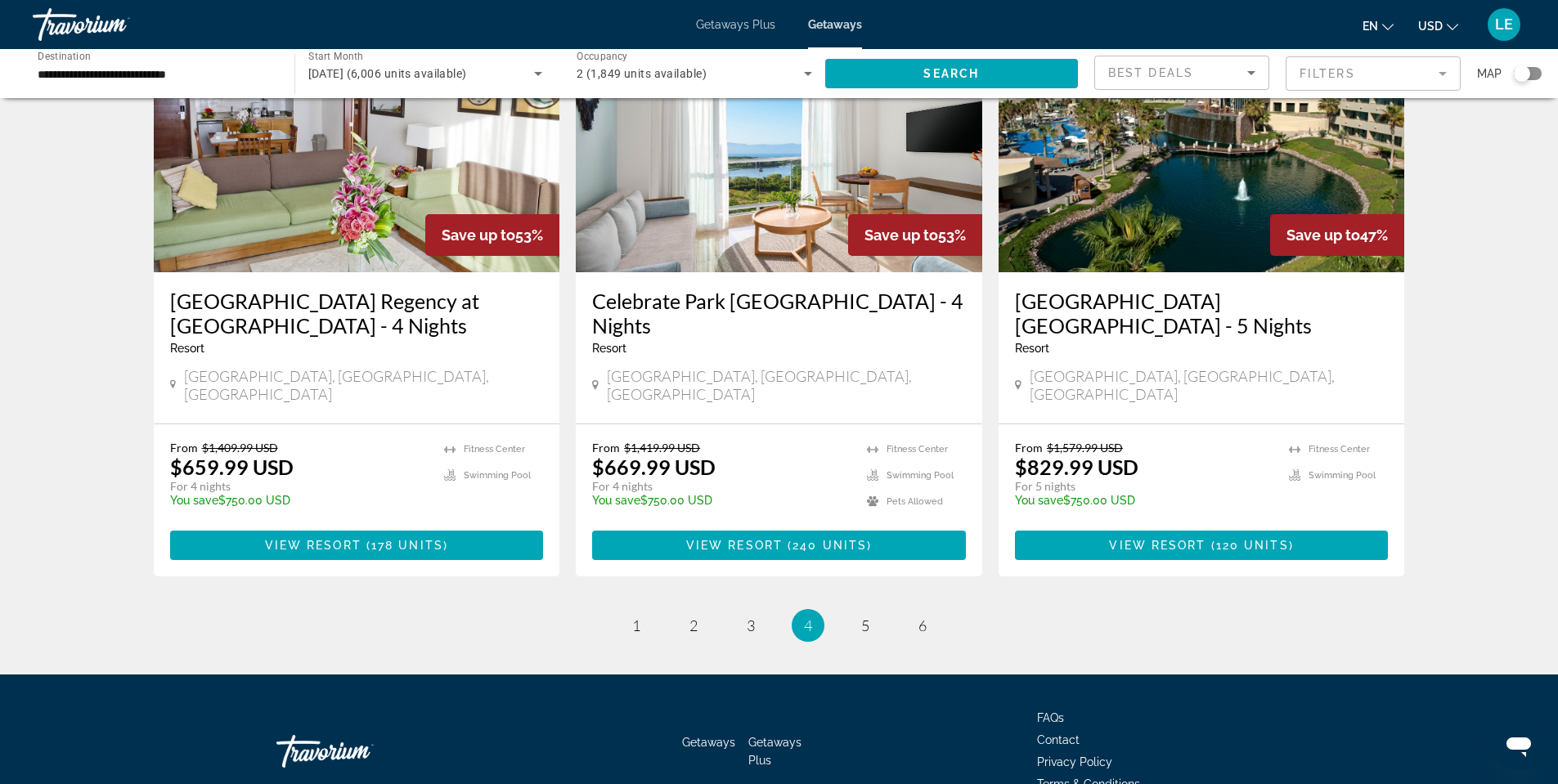
scroll to position [1959, 0]
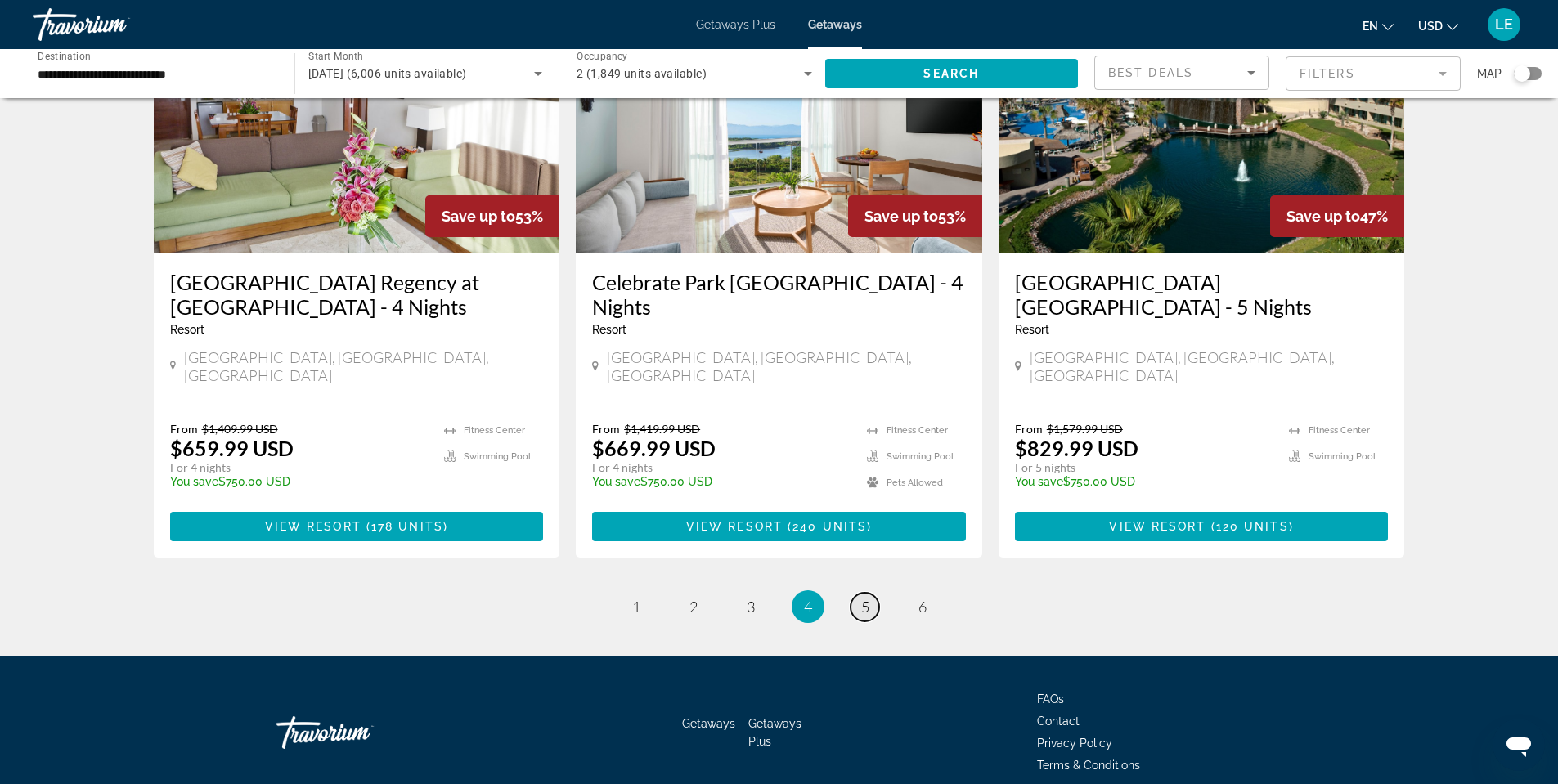
click at [863, 598] on span "5" at bounding box center [865, 607] width 8 height 18
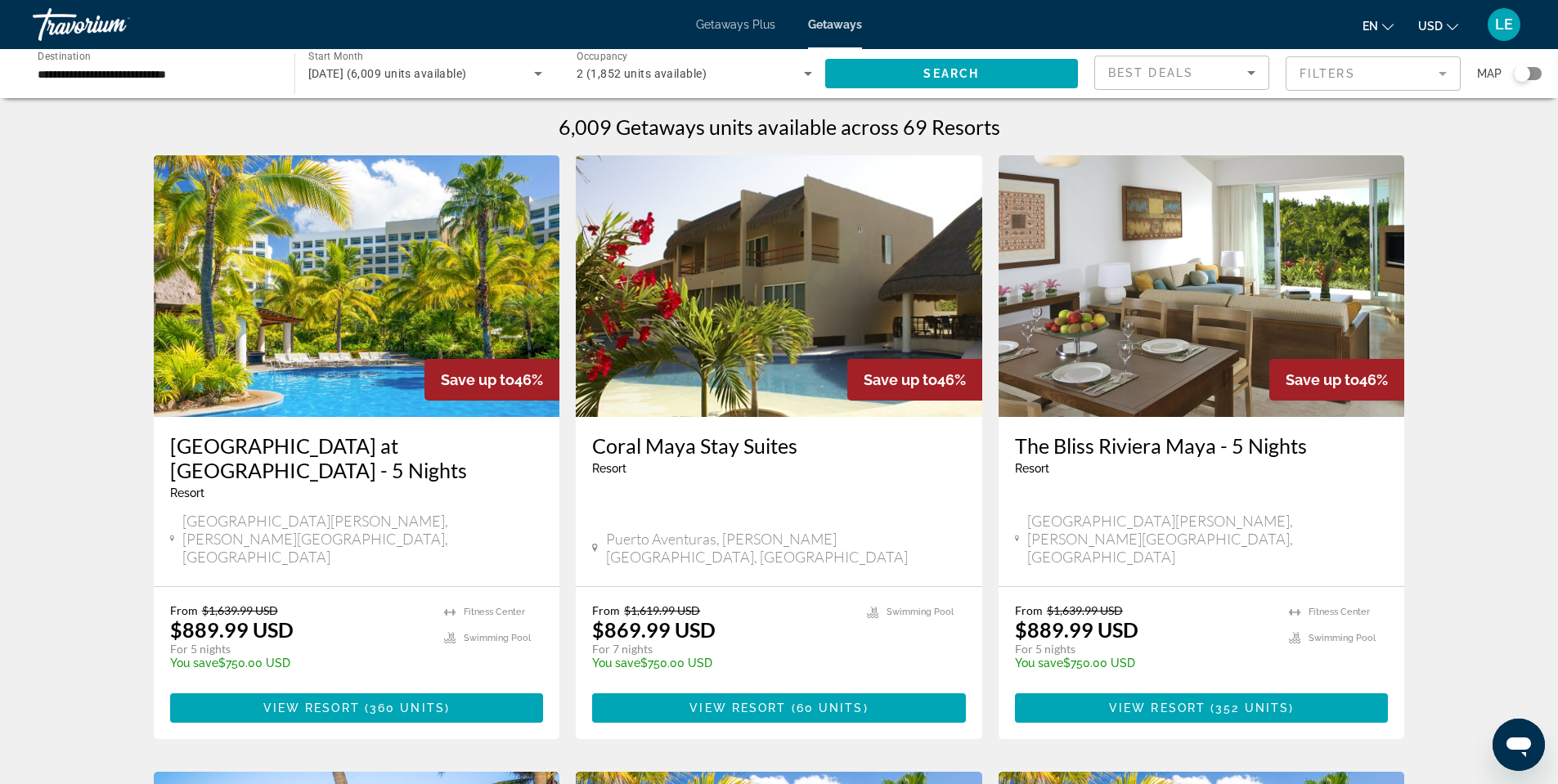
click at [1168, 376] on img "Main content" at bounding box center [1202, 286] width 407 height 261
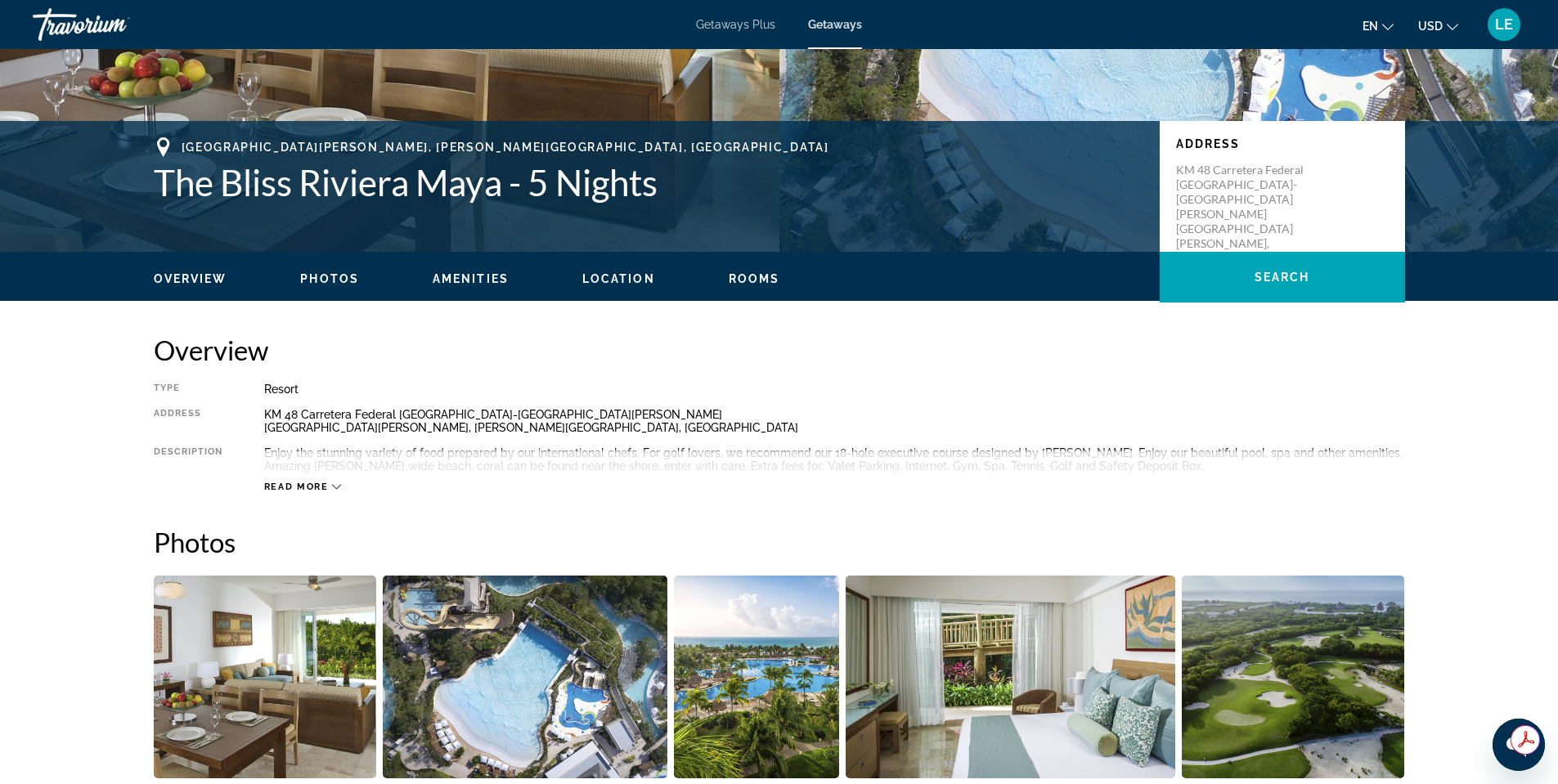
scroll to position [327, 0]
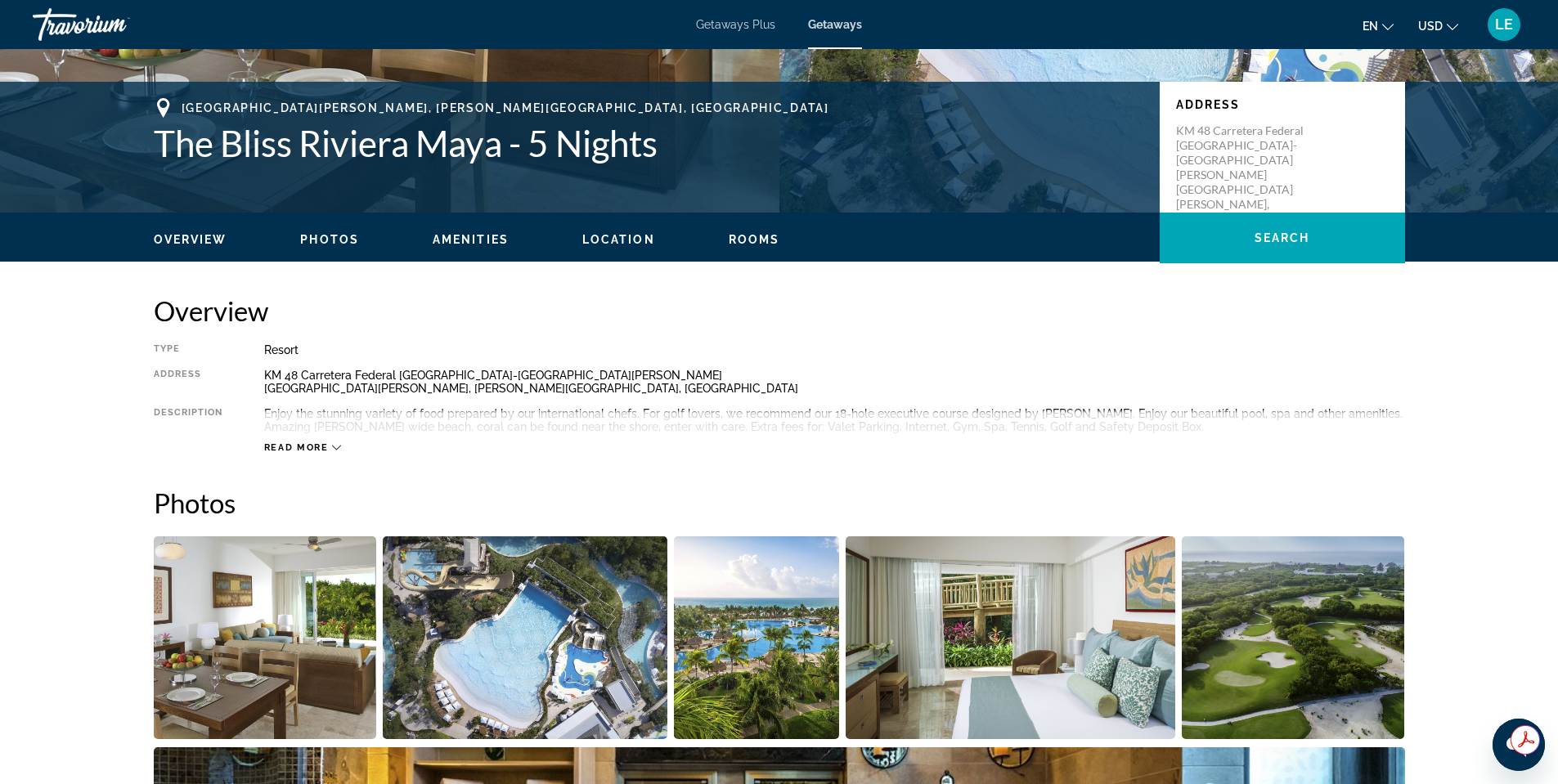
click at [315, 451] on span "Read more" at bounding box center [297, 448] width 65 height 11
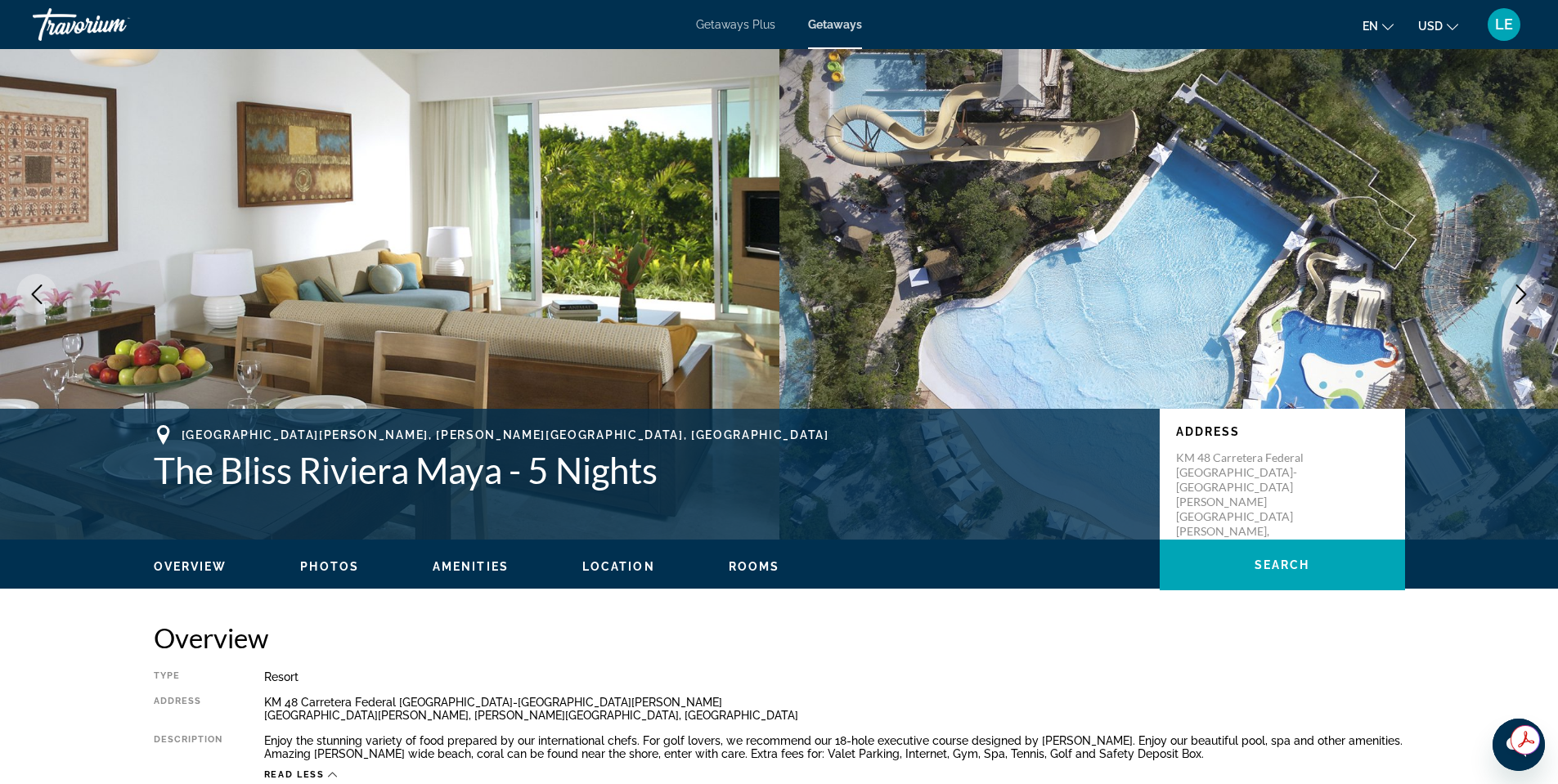
scroll to position [0, 0]
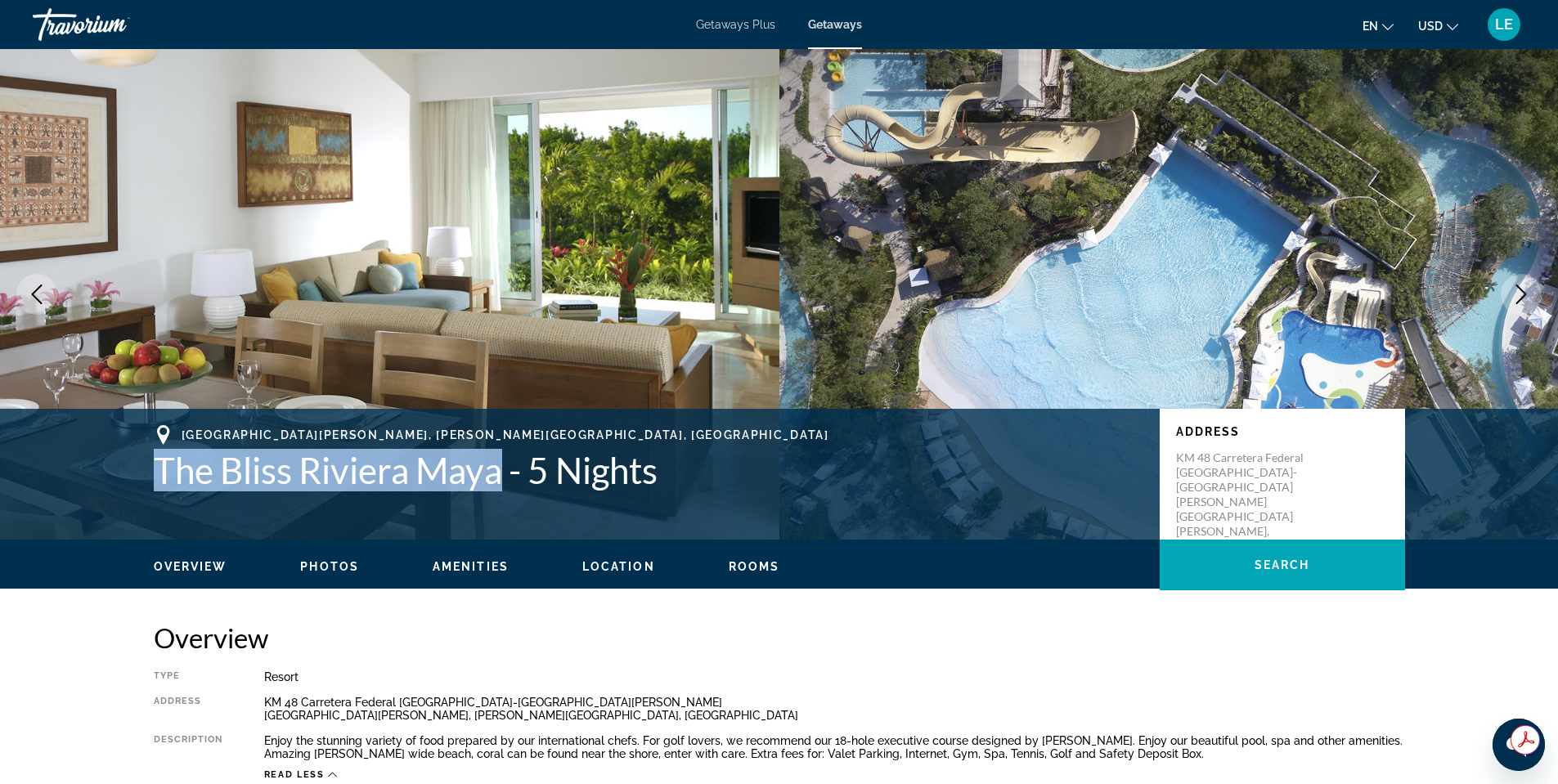
drag, startPoint x: 505, startPoint y: 480, endPoint x: 161, endPoint y: 472, distance: 344.1
click at [161, 472] on h1 "The Bliss Riviera Maya - 5 Nights" at bounding box center [649, 470] width 990 height 42
copy h1 "The Bliss Riviera Maya"
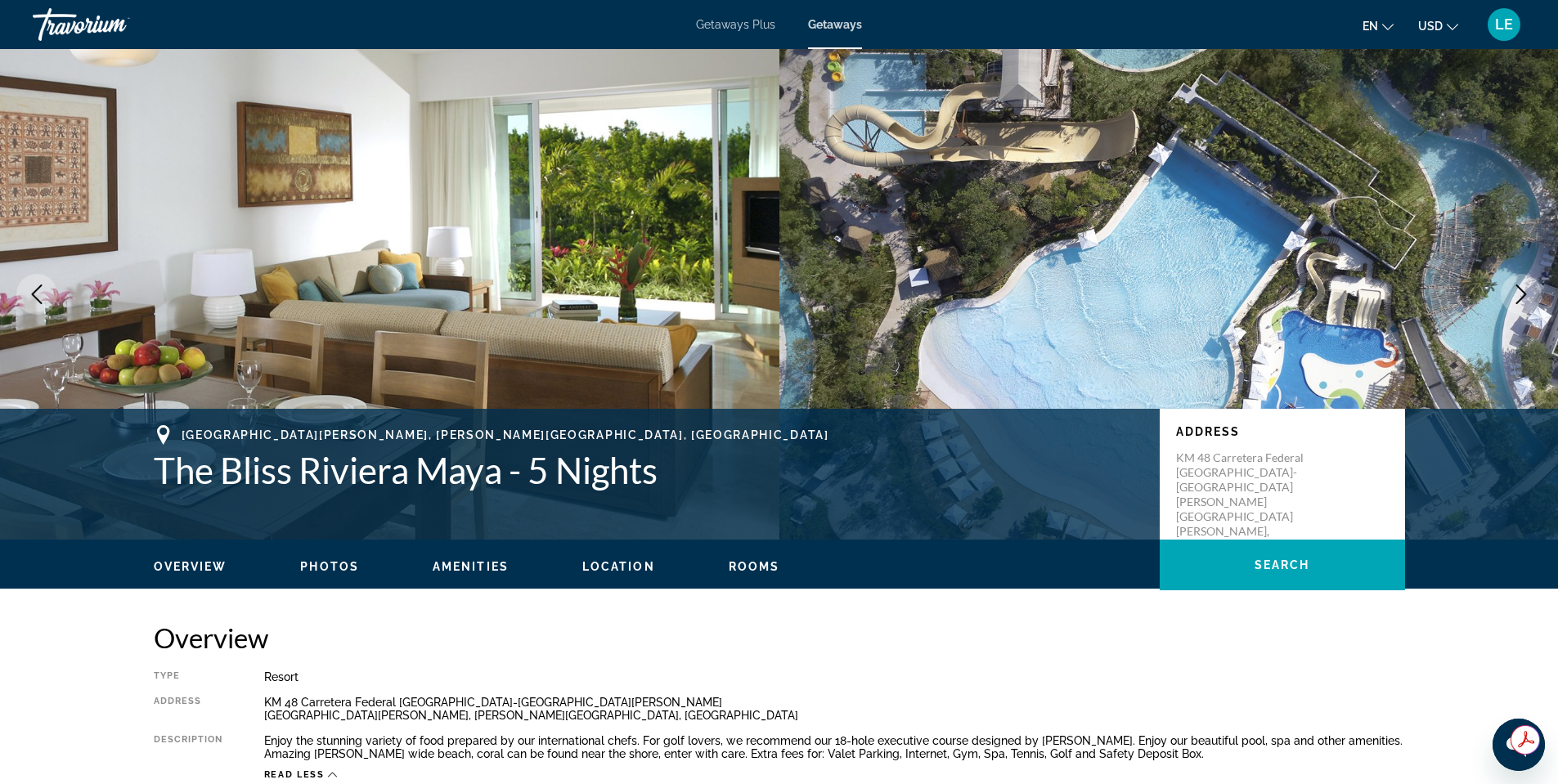
click at [803, 639] on h2 "Overview" at bounding box center [779, 638] width 1252 height 32
